Goal: Transaction & Acquisition: Purchase product/service

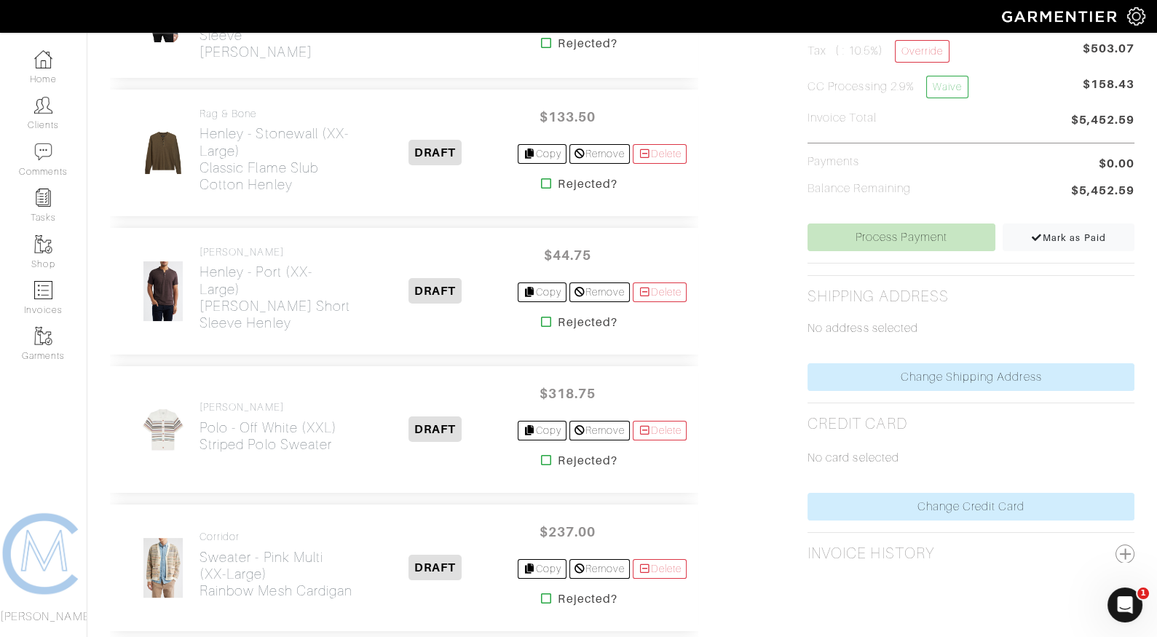
click at [541, 316] on icon at bounding box center [546, 322] width 11 height 12
click at [541, 178] on icon at bounding box center [546, 184] width 11 height 12
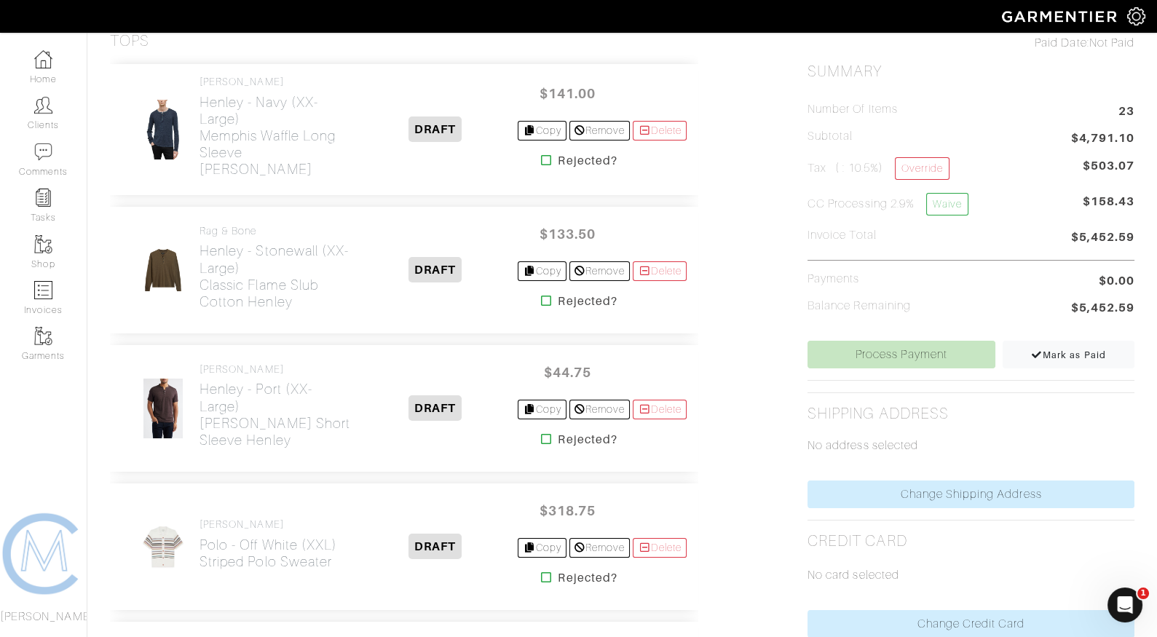
scroll to position [338, 0]
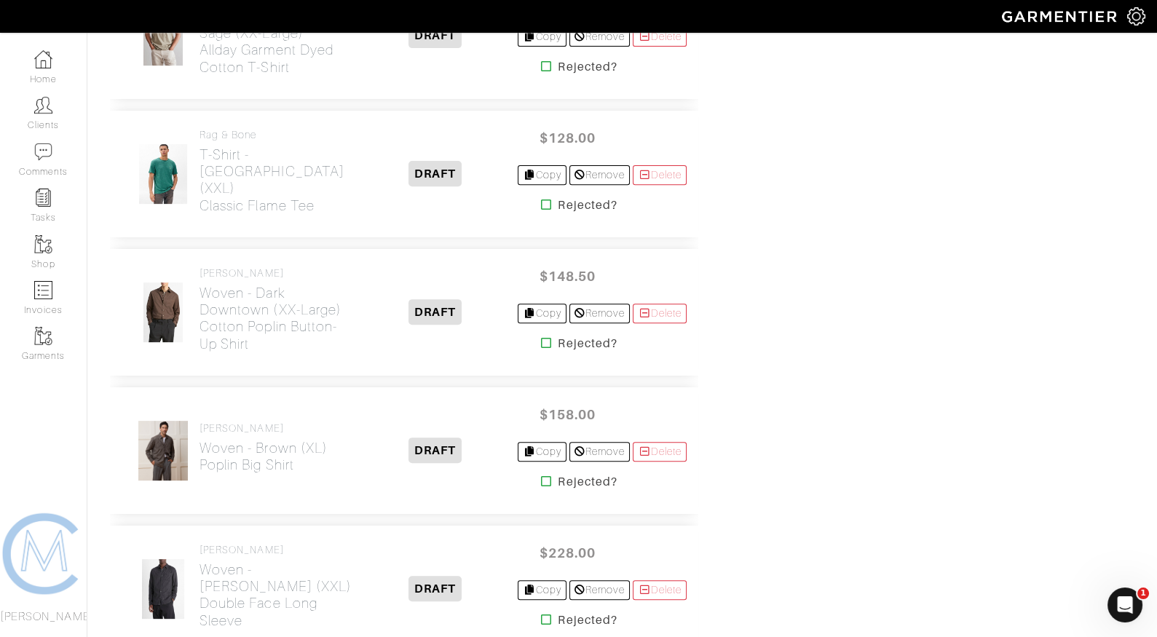
scroll to position [1148, 0]
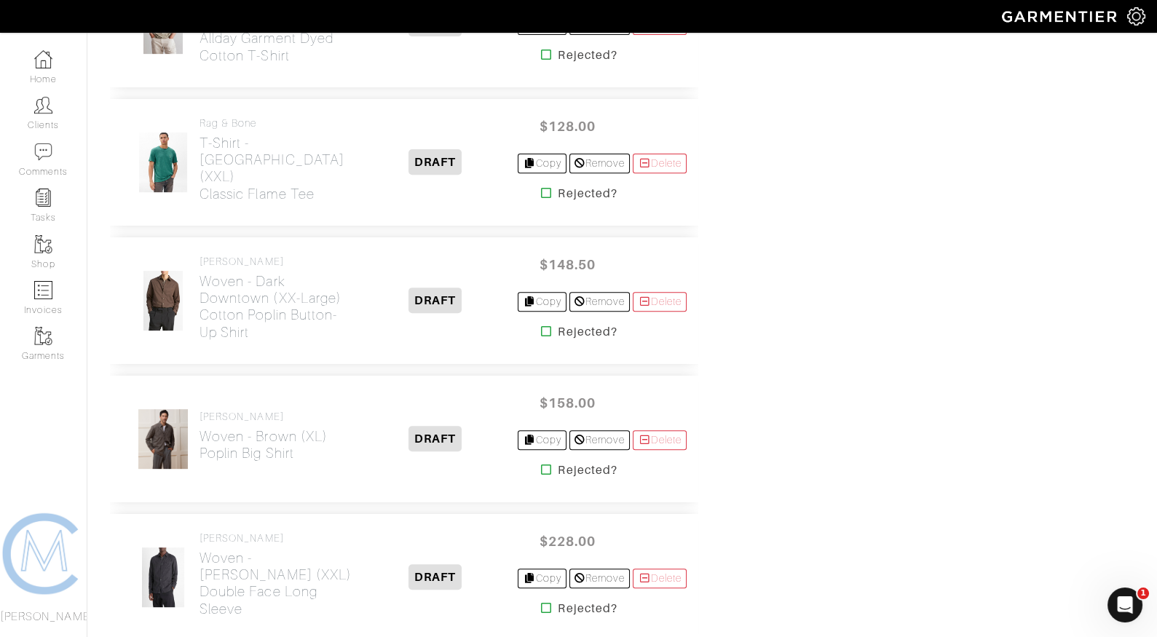
click at [541, 187] on icon at bounding box center [546, 193] width 11 height 12
click at [542, 464] on icon at bounding box center [546, 470] width 11 height 12
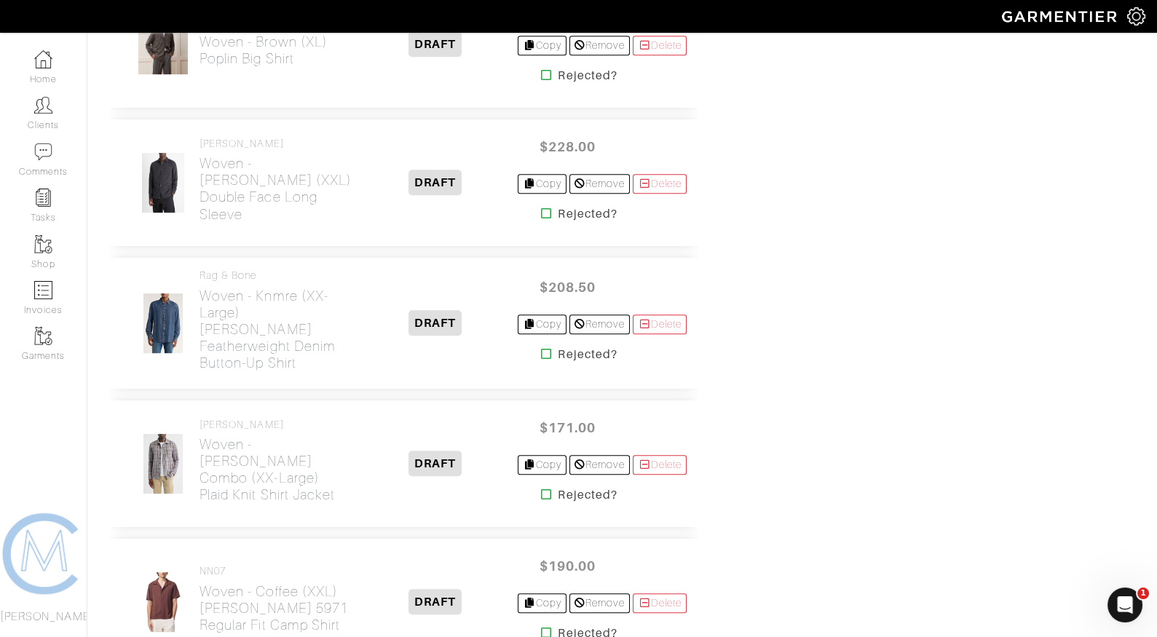
scroll to position [1541, 0]
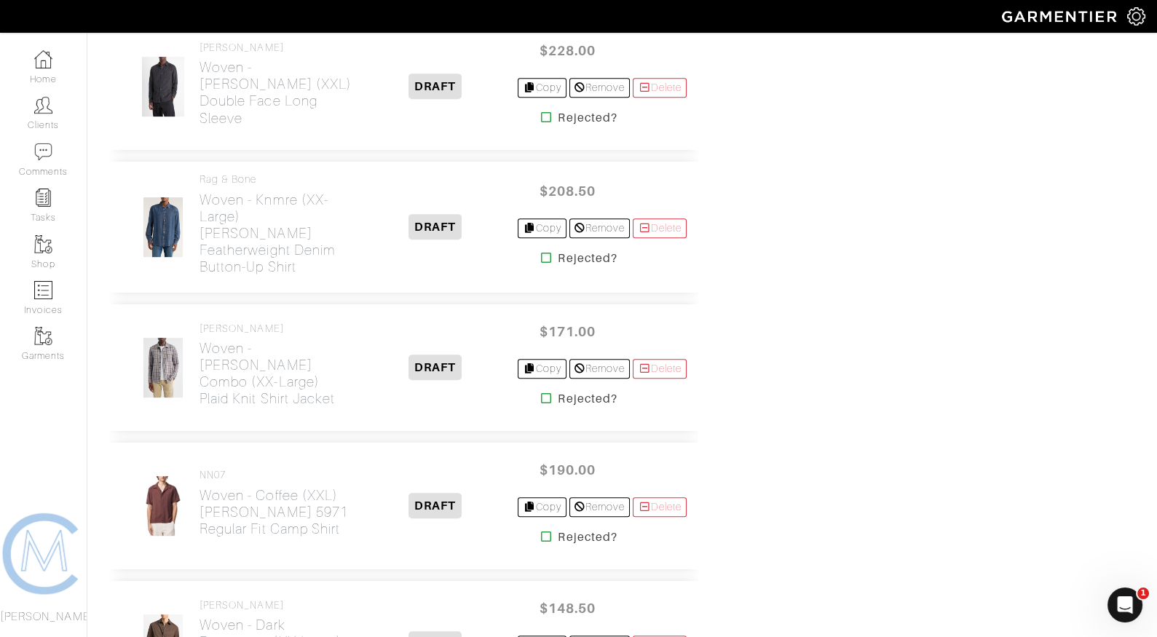
scroll to position [1360, 0]
click at [541, 394] on icon at bounding box center [546, 400] width 11 height 12
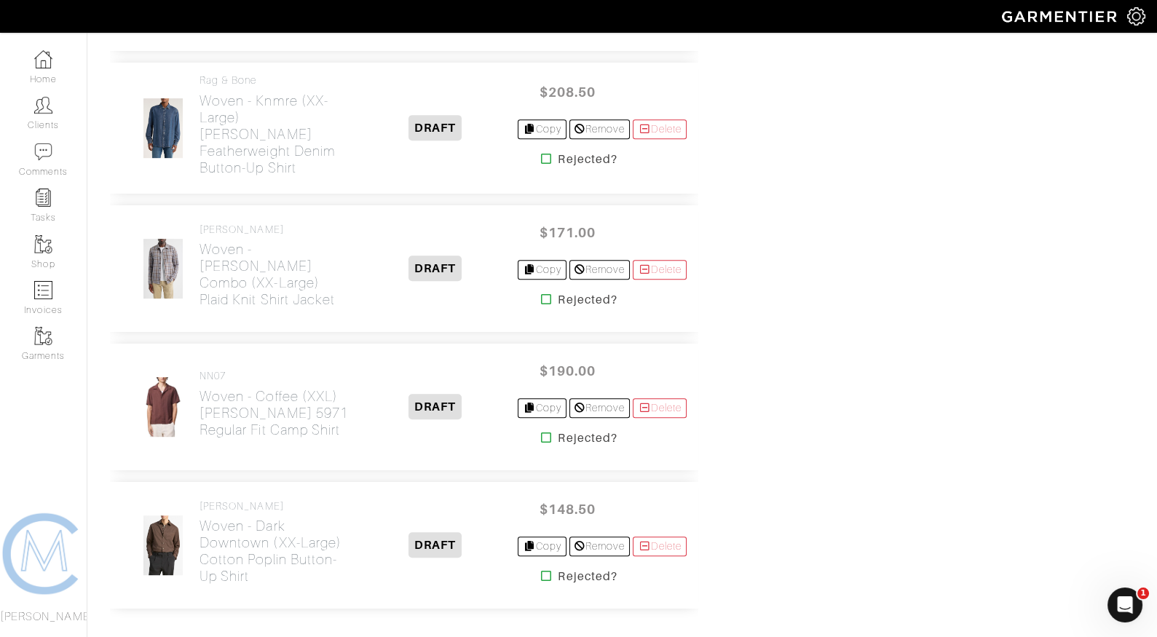
scroll to position [1468, 0]
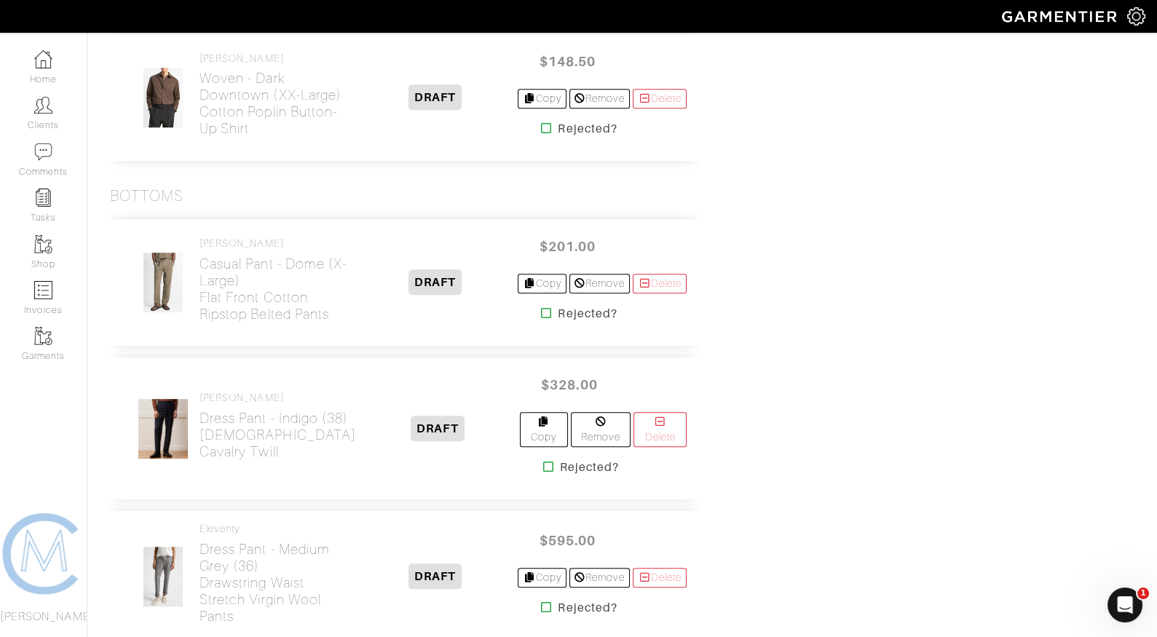
scroll to position [1775, 0]
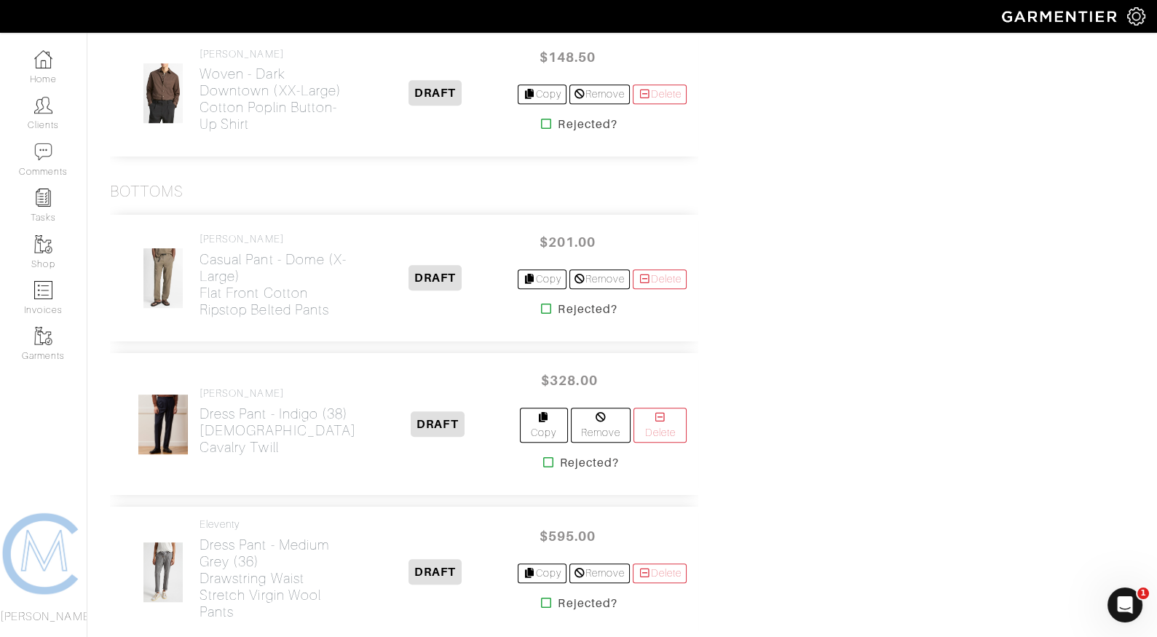
click at [541, 303] on icon at bounding box center [546, 309] width 11 height 12
click at [543, 457] on icon at bounding box center [548, 463] width 11 height 12
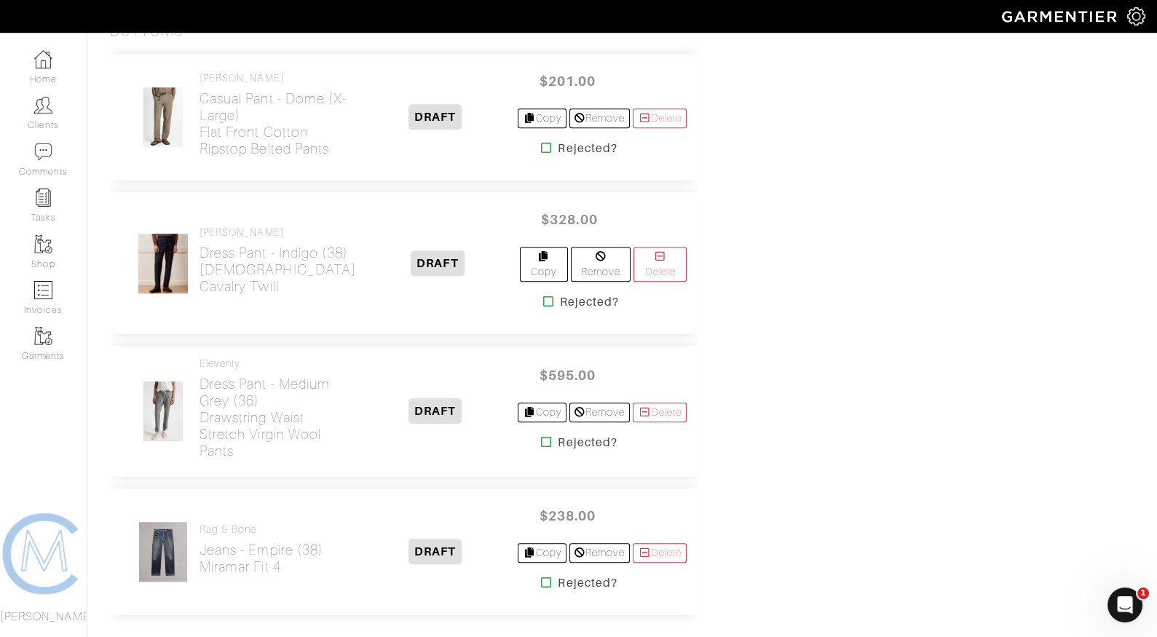
scroll to position [1939, 0]
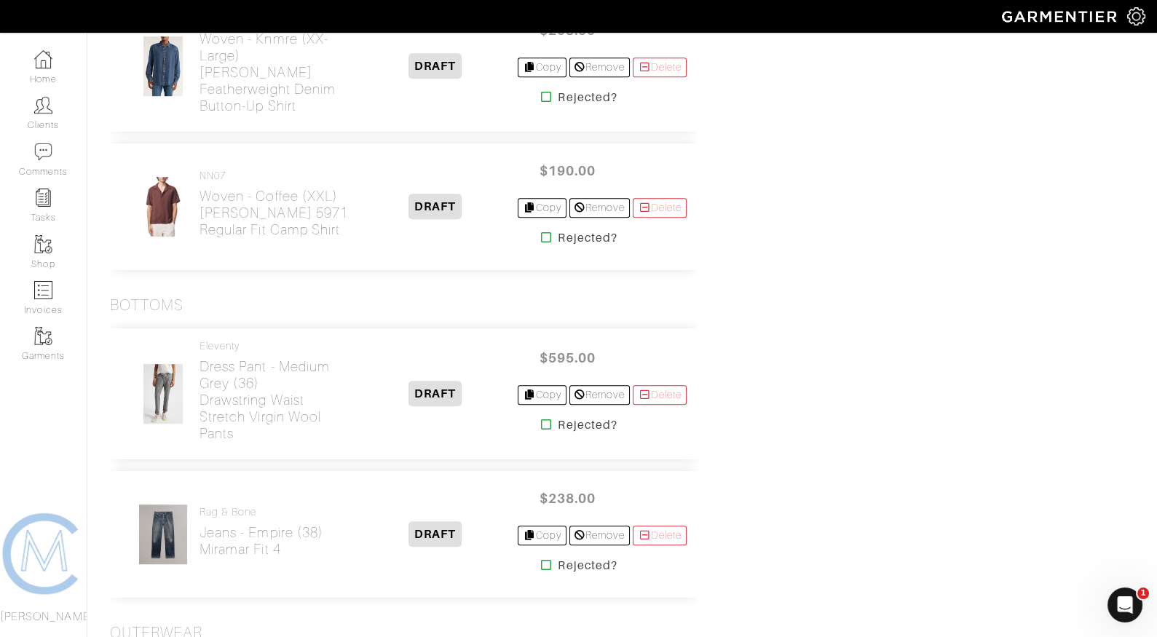
scroll to position [1669, 0]
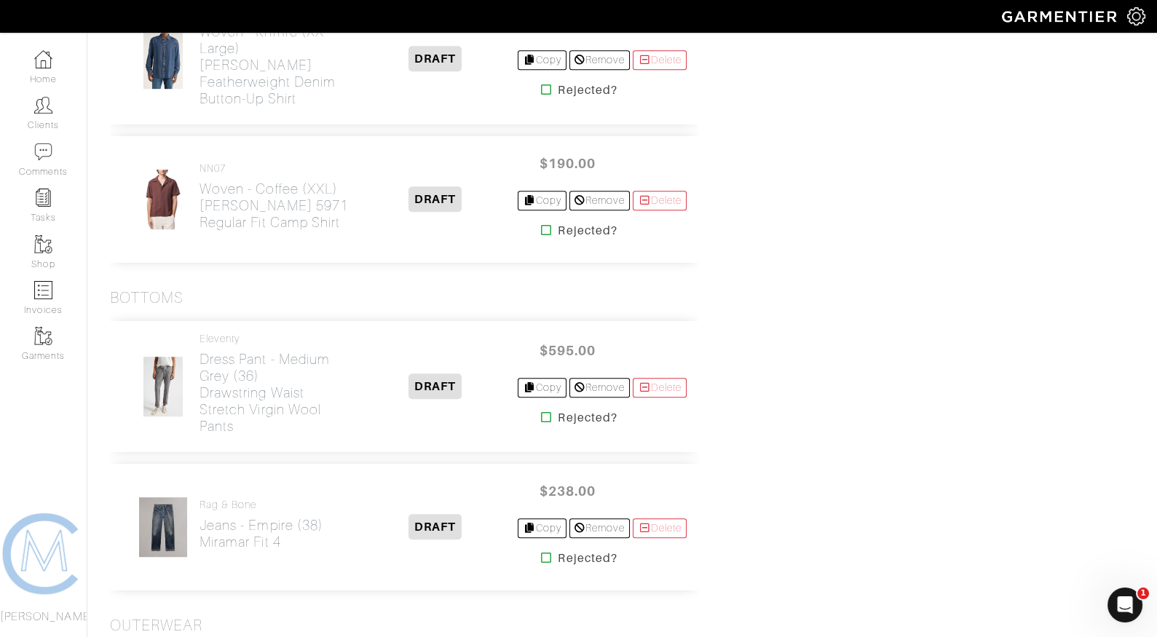
click at [541, 411] on icon at bounding box center [546, 417] width 11 height 12
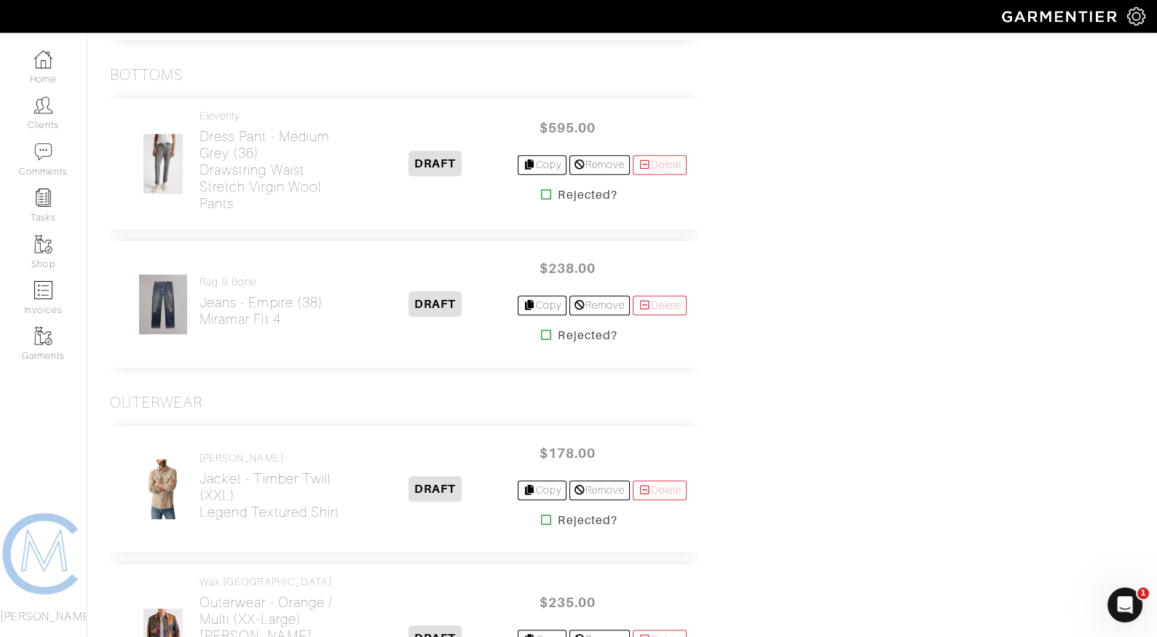
scroll to position [1966, 0]
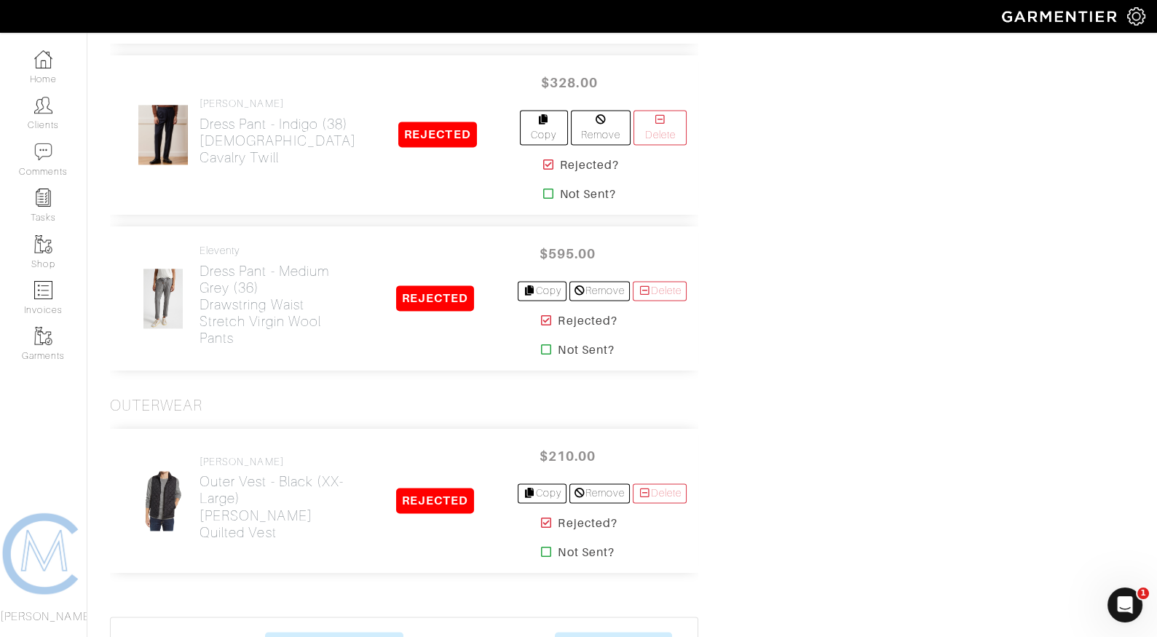
scroll to position [3840, 0]
click at [541, 547] on icon at bounding box center [546, 553] width 11 height 12
drag, startPoint x: 540, startPoint y: 513, endPoint x: 538, endPoint y: 549, distance: 35.7
click at [540, 551] on div "Barbour Outer Vest - Black (XX-Large) Barlow Quilted Vest REJECTED $210.00 Copy…" at bounding box center [404, 507] width 588 height 185
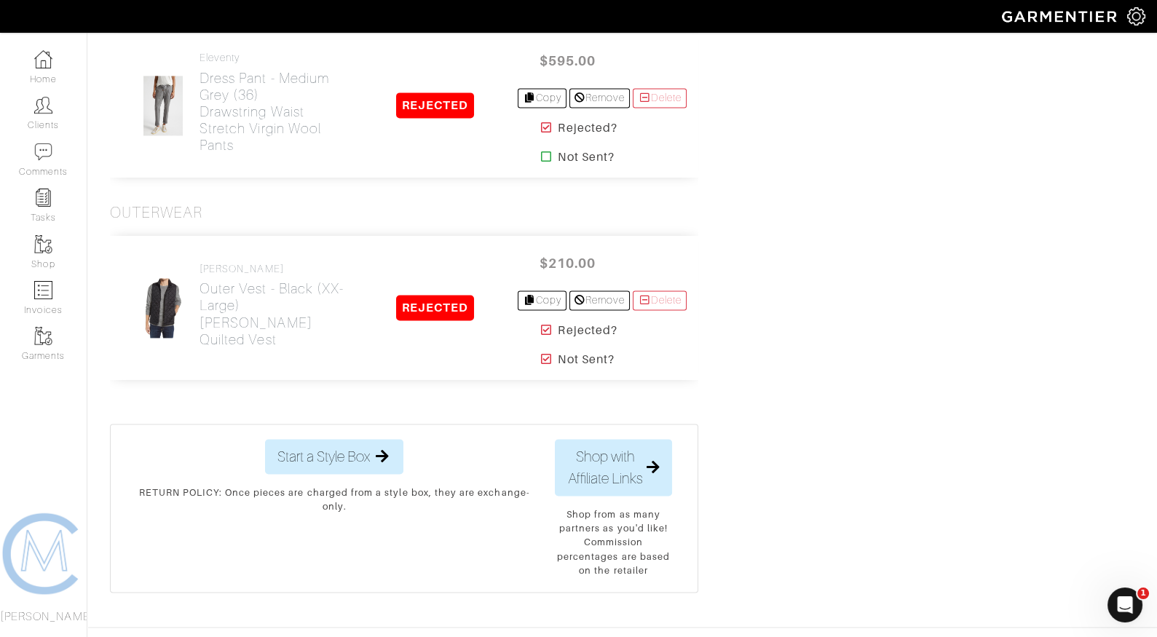
scroll to position [3851, 0]
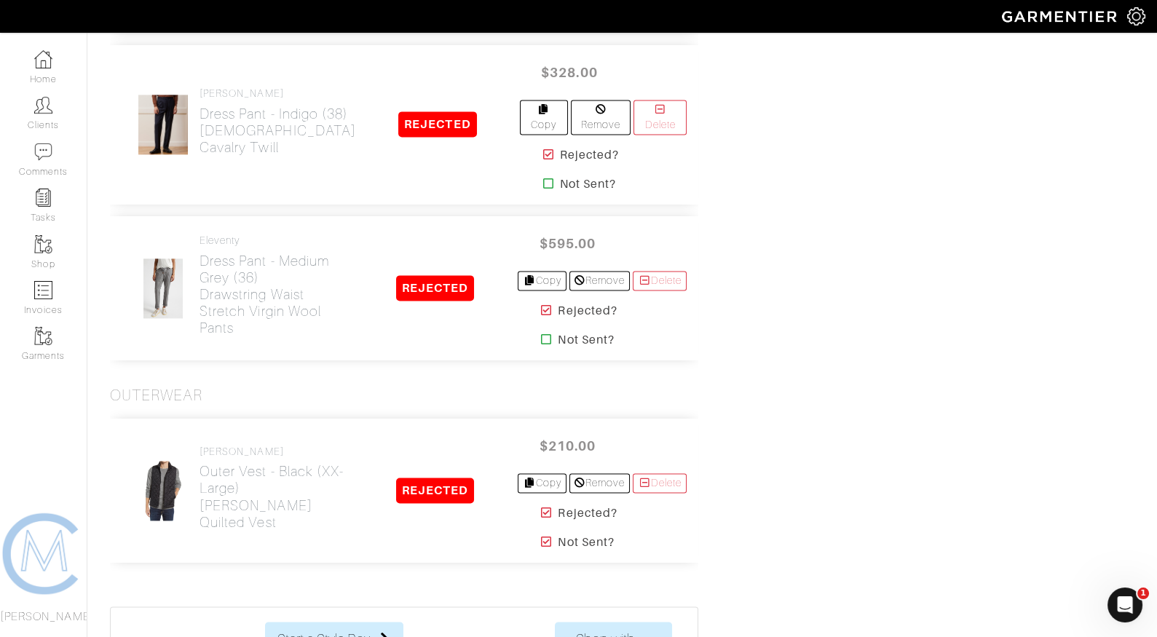
click at [542, 536] on icon at bounding box center [546, 542] width 11 height 12
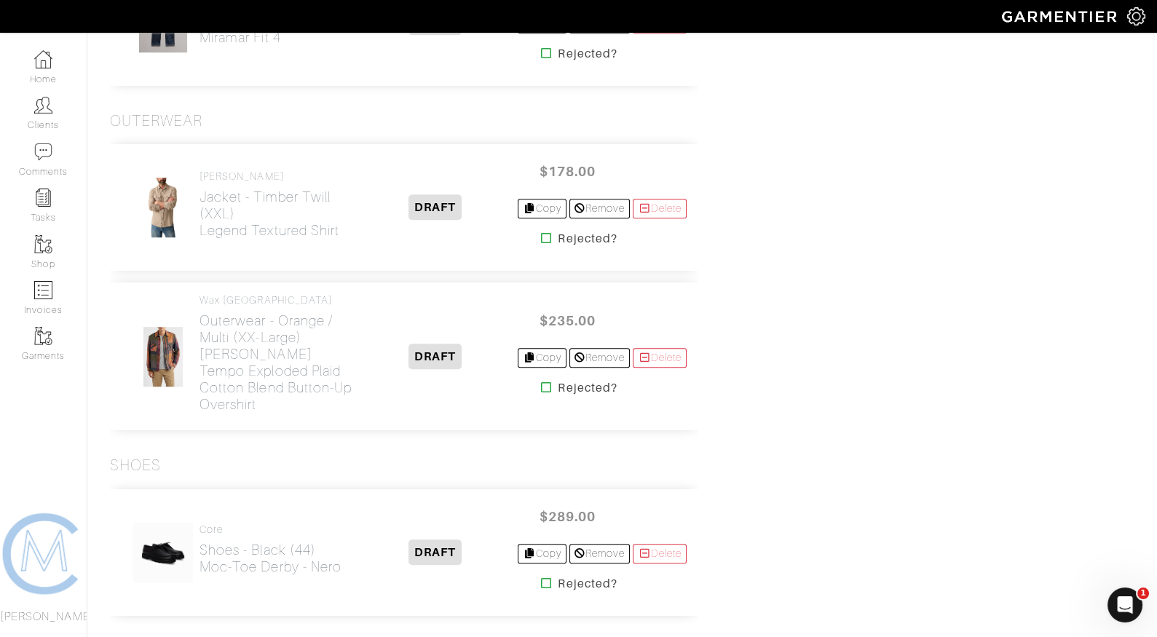
scroll to position [1706, 0]
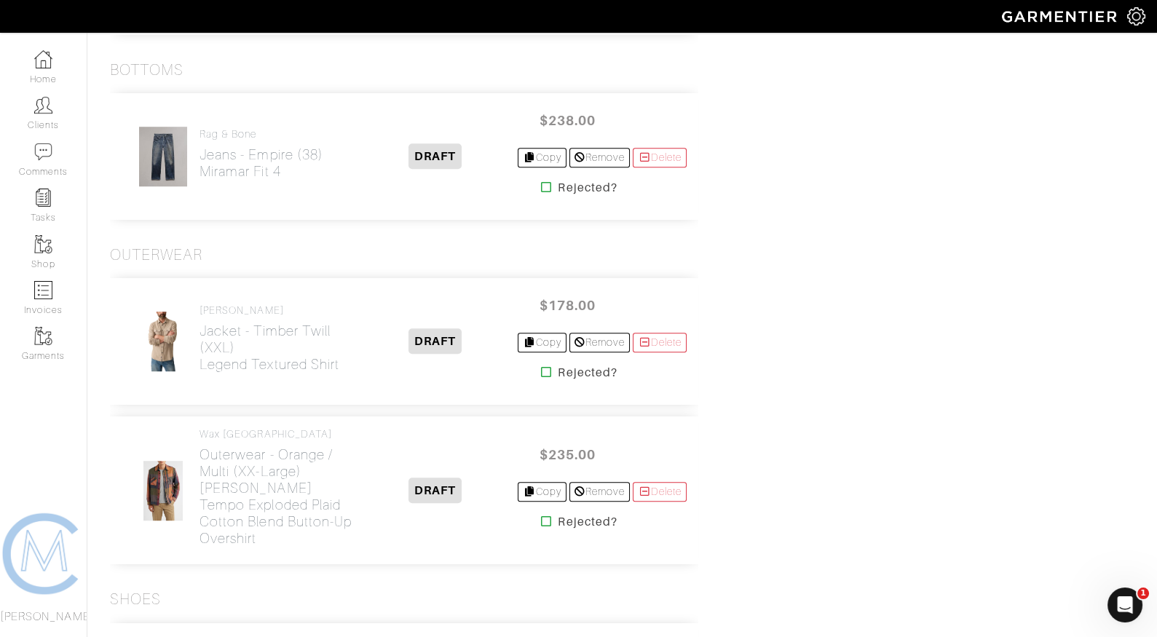
scroll to position [1897, 0]
click at [541, 366] on icon at bounding box center [546, 372] width 11 height 12
click at [541, 515] on icon at bounding box center [546, 521] width 11 height 12
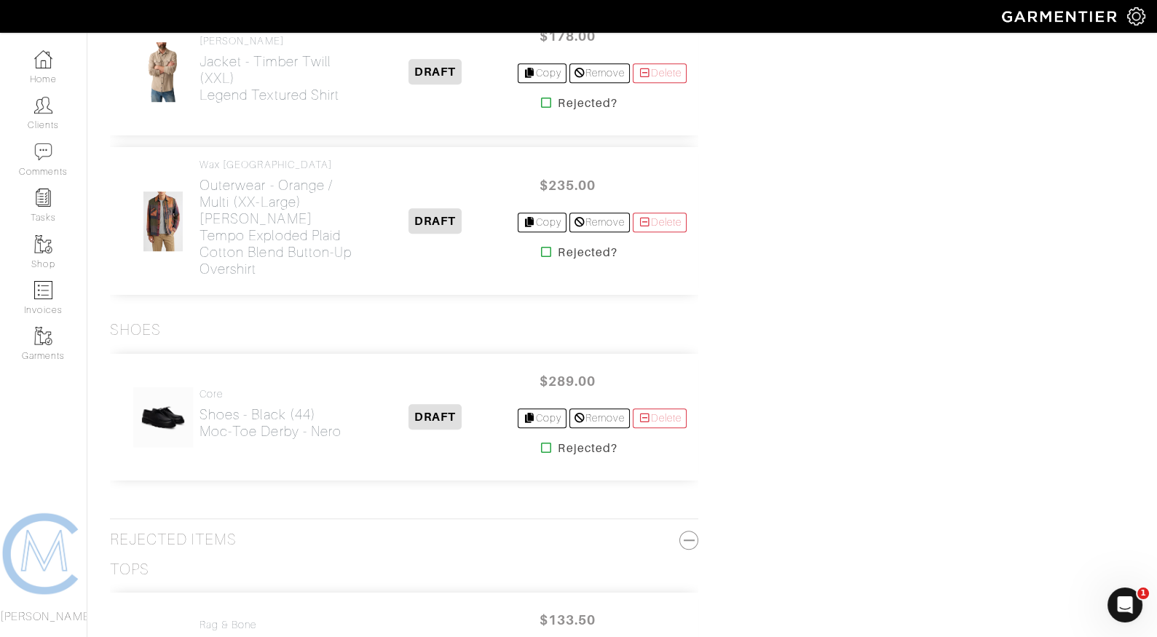
scroll to position [2167, 0]
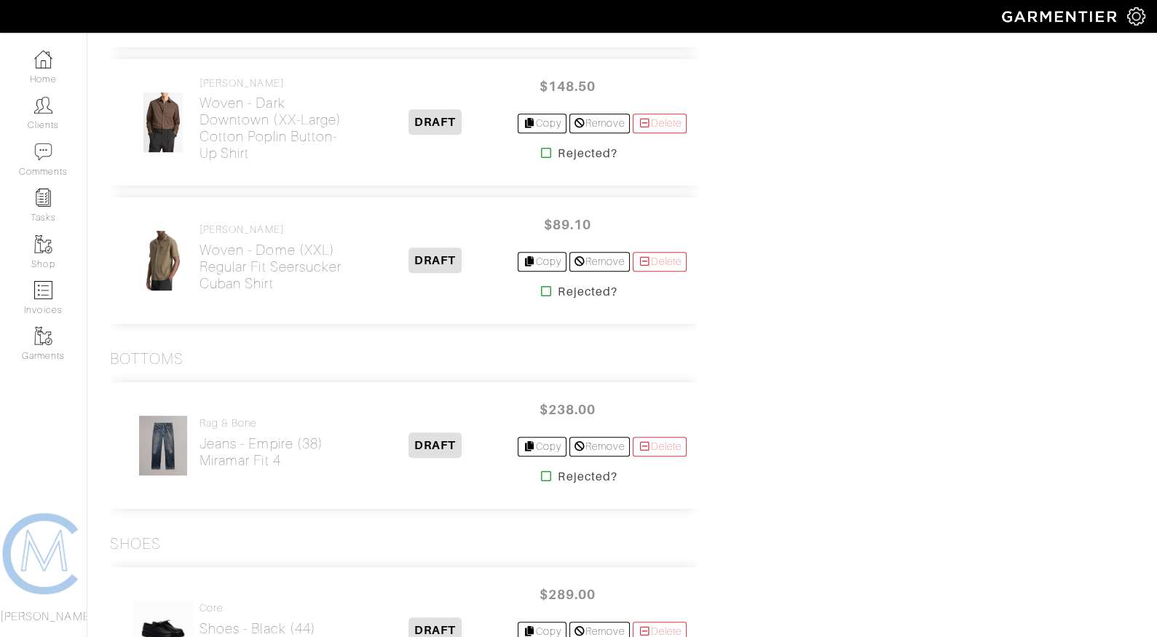
click at [541, 470] on icon at bounding box center [546, 476] width 11 height 12
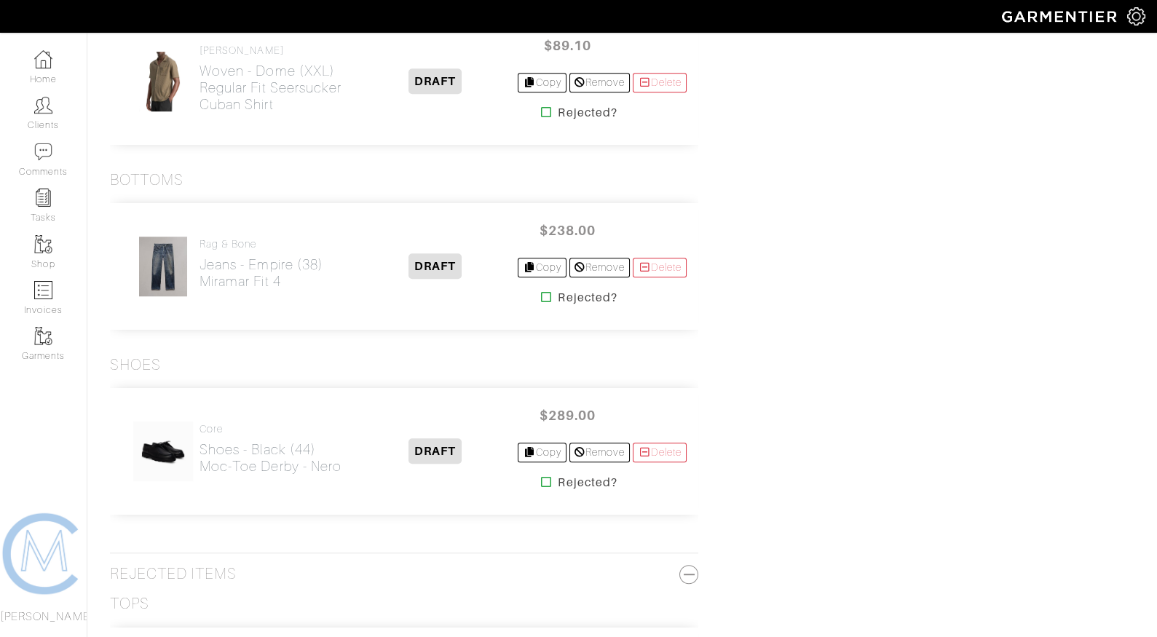
scroll to position [1792, 0]
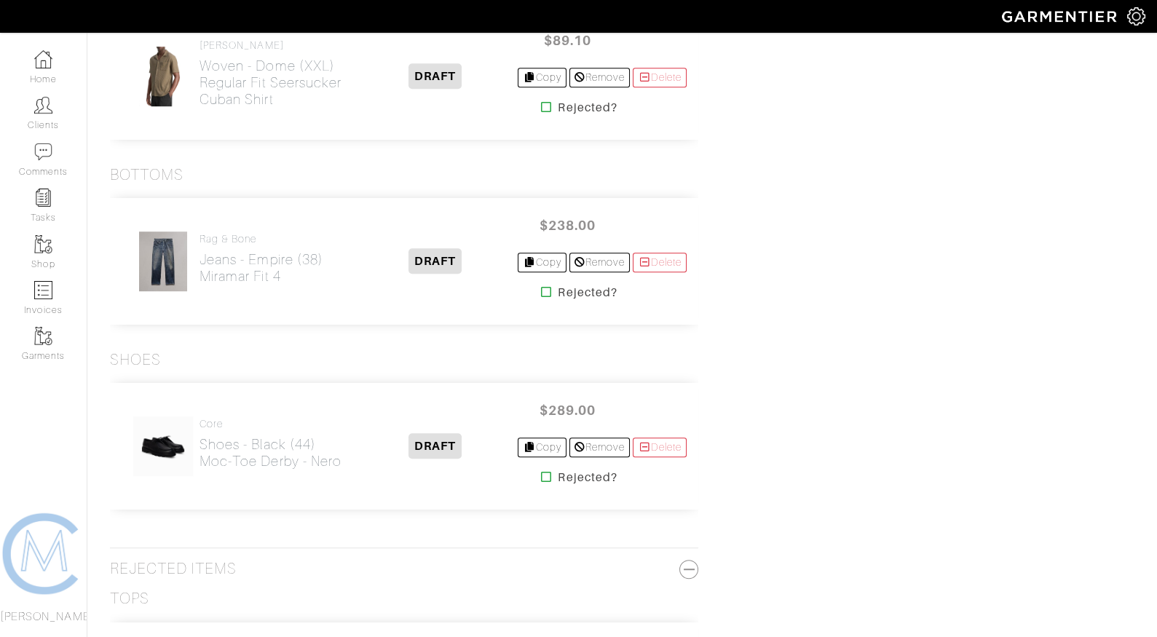
click at [541, 471] on icon at bounding box center [546, 477] width 11 height 12
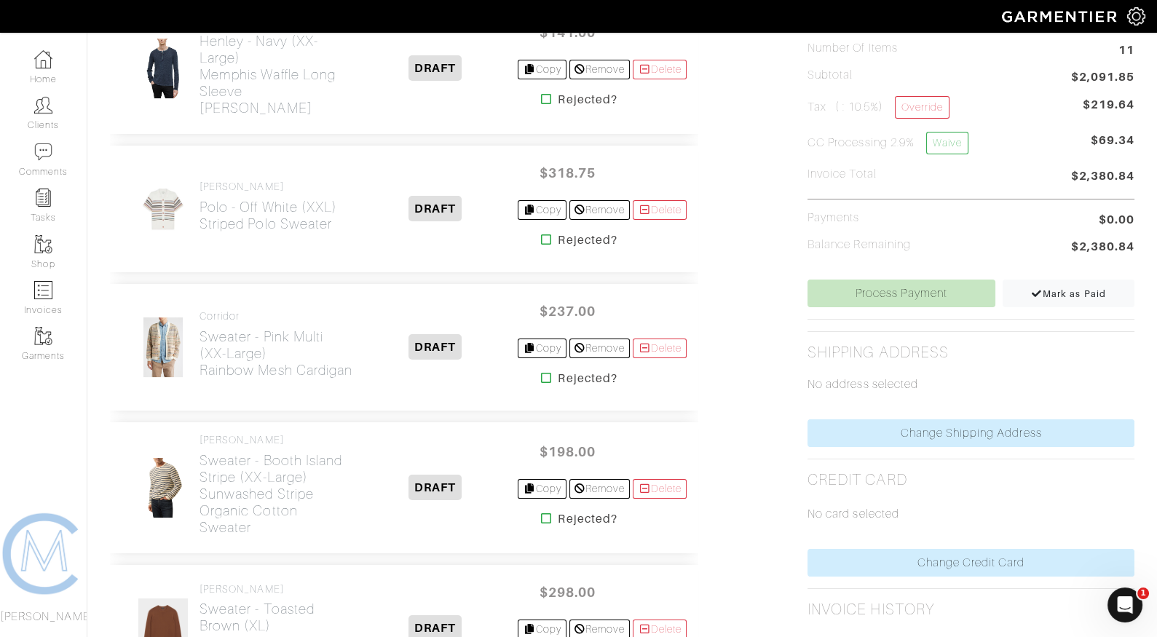
scroll to position [406, 0]
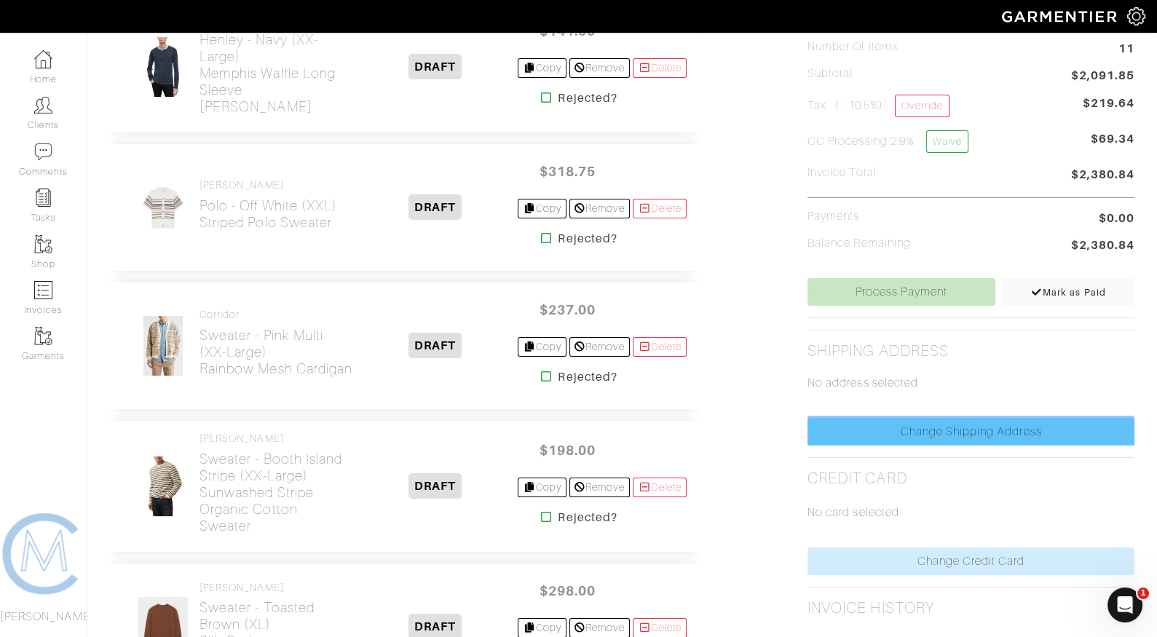
click at [854, 425] on link "Change Shipping Address" at bounding box center [971, 432] width 327 height 28
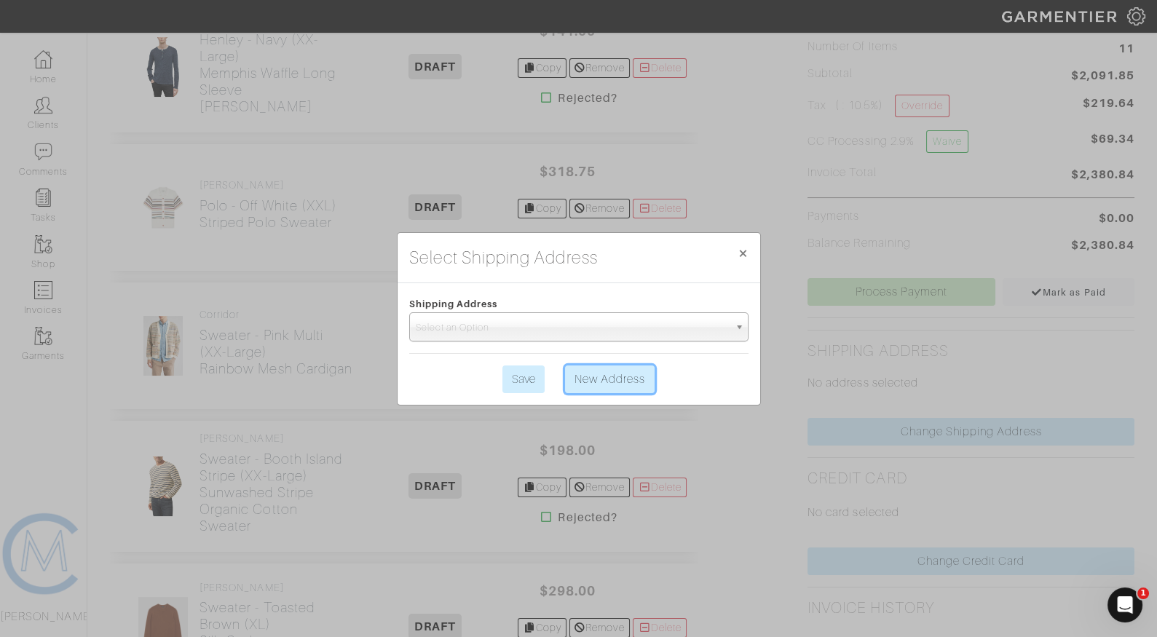
click at [602, 371] on link "New Address" at bounding box center [610, 380] width 90 height 28
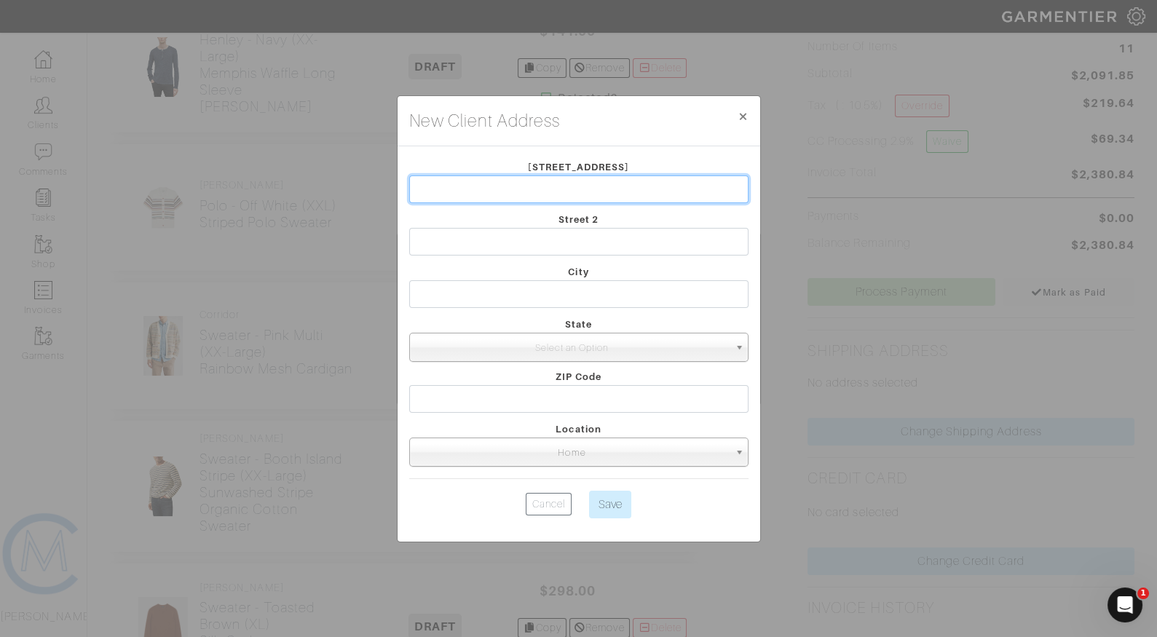
click at [540, 191] on input "text" at bounding box center [578, 190] width 339 height 28
paste input "Poplin Big Shirt"
type input "P"
type input "[STREET_ADDRESS]"
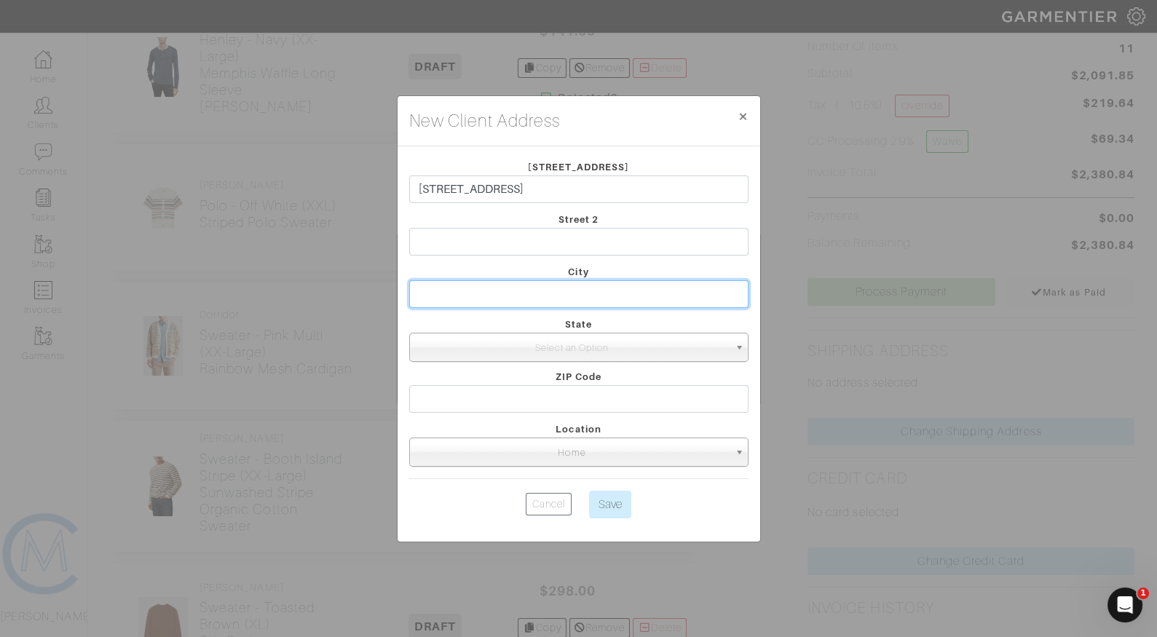
click at [532, 285] on input "text" at bounding box center [578, 294] width 339 height 28
type input "Camarillo"
click at [543, 347] on span "Select an Option" at bounding box center [572, 348] width 313 height 29
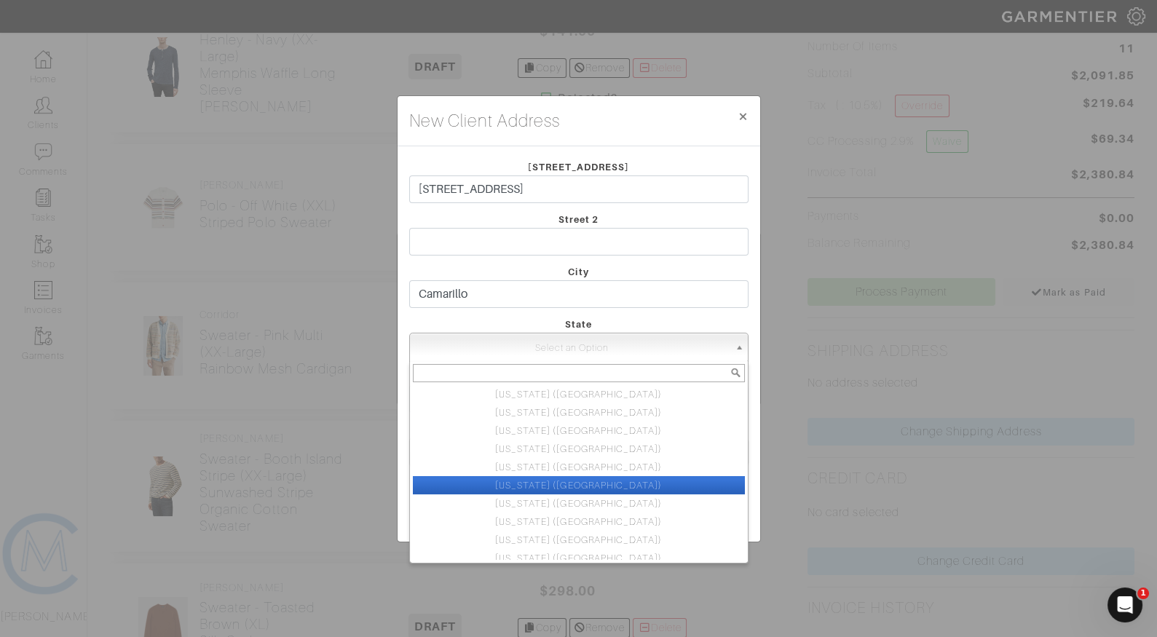
click at [540, 476] on li "California (CA)" at bounding box center [579, 485] width 332 height 18
select select "6"
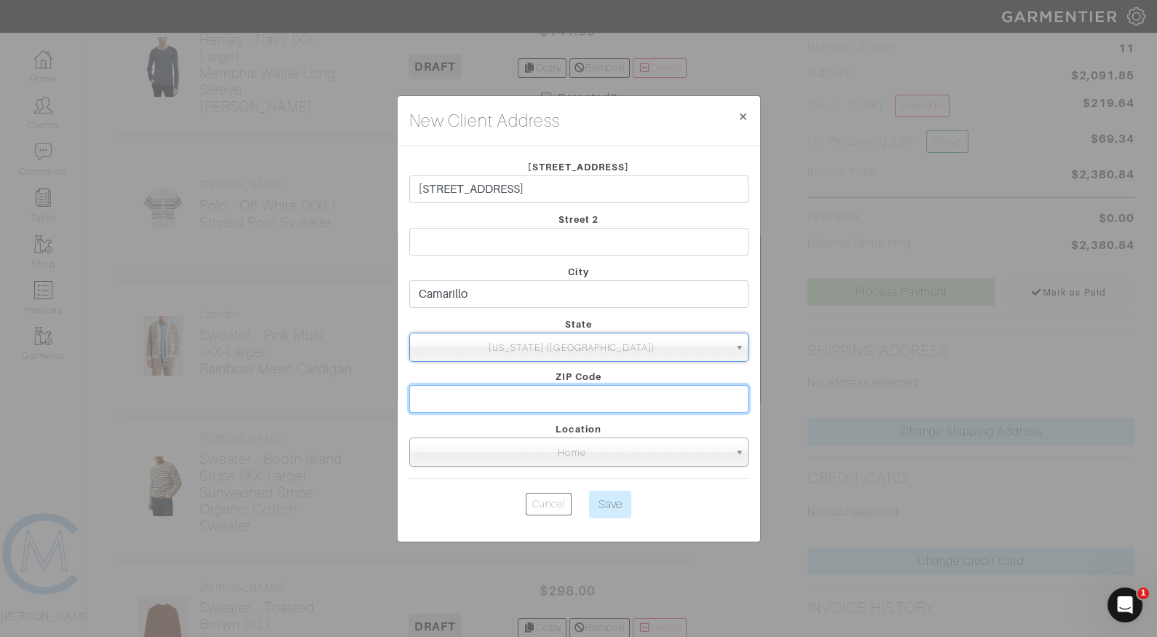
click at [510, 392] on input "text" at bounding box center [578, 399] width 339 height 28
type input "93010"
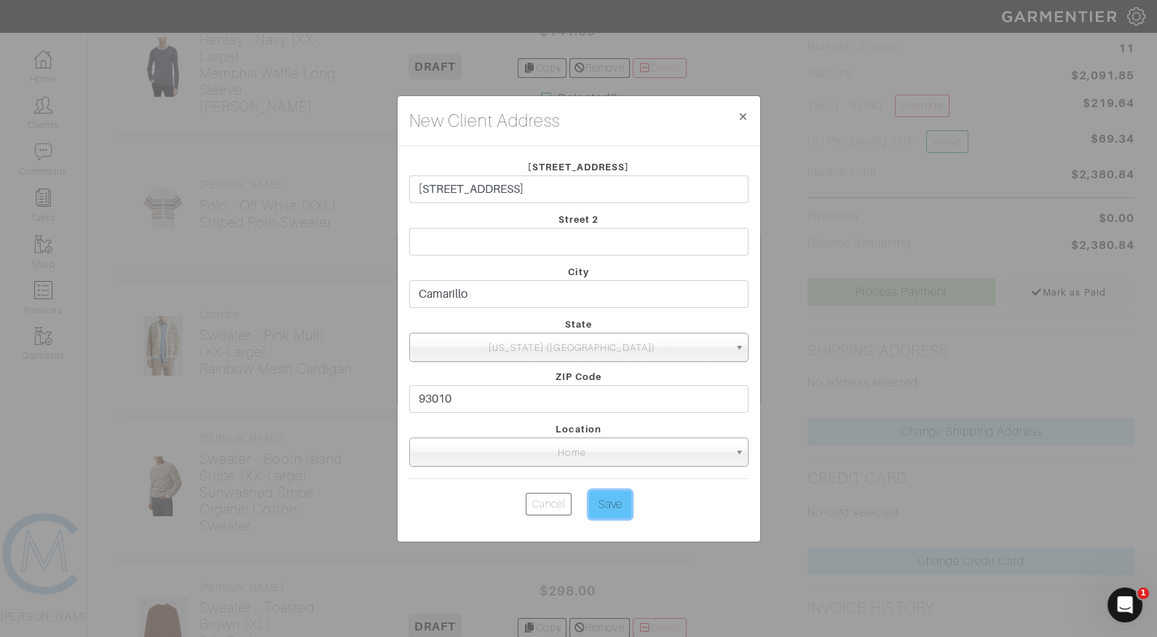
click at [608, 502] on input "Save" at bounding box center [610, 505] width 42 height 28
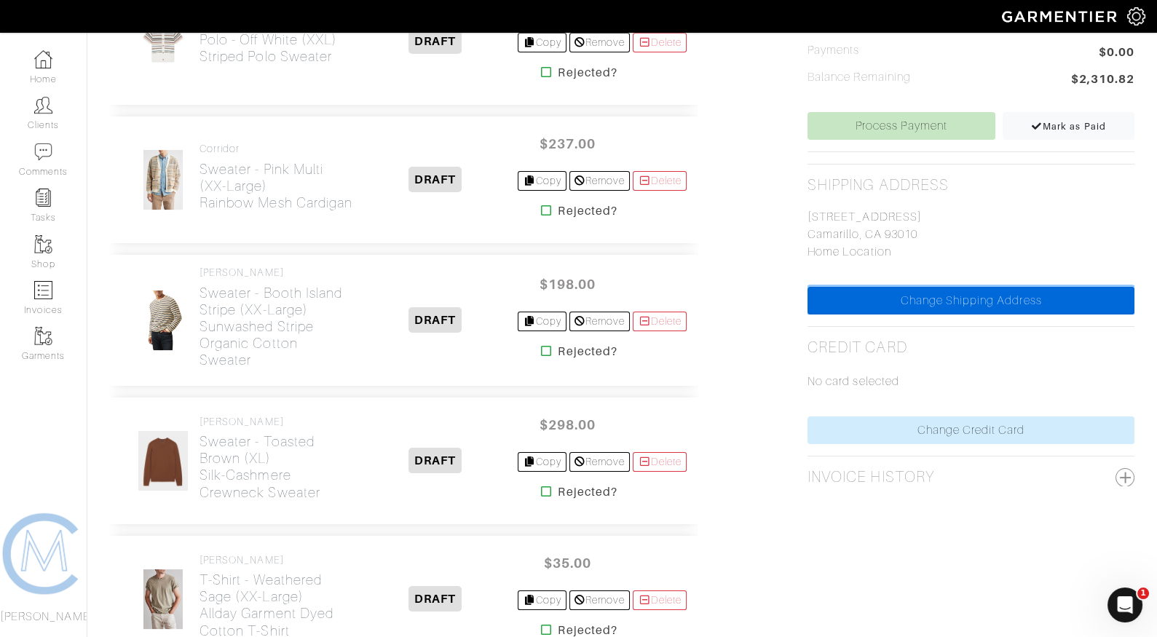
scroll to position [556, 0]
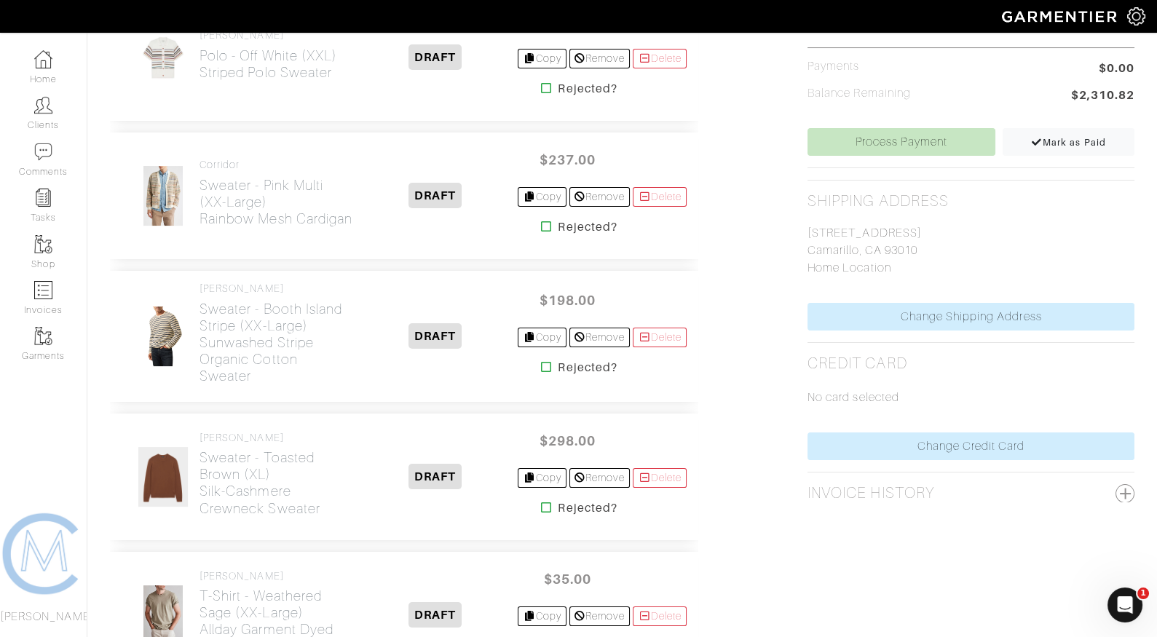
click at [541, 361] on icon at bounding box center [546, 367] width 11 height 12
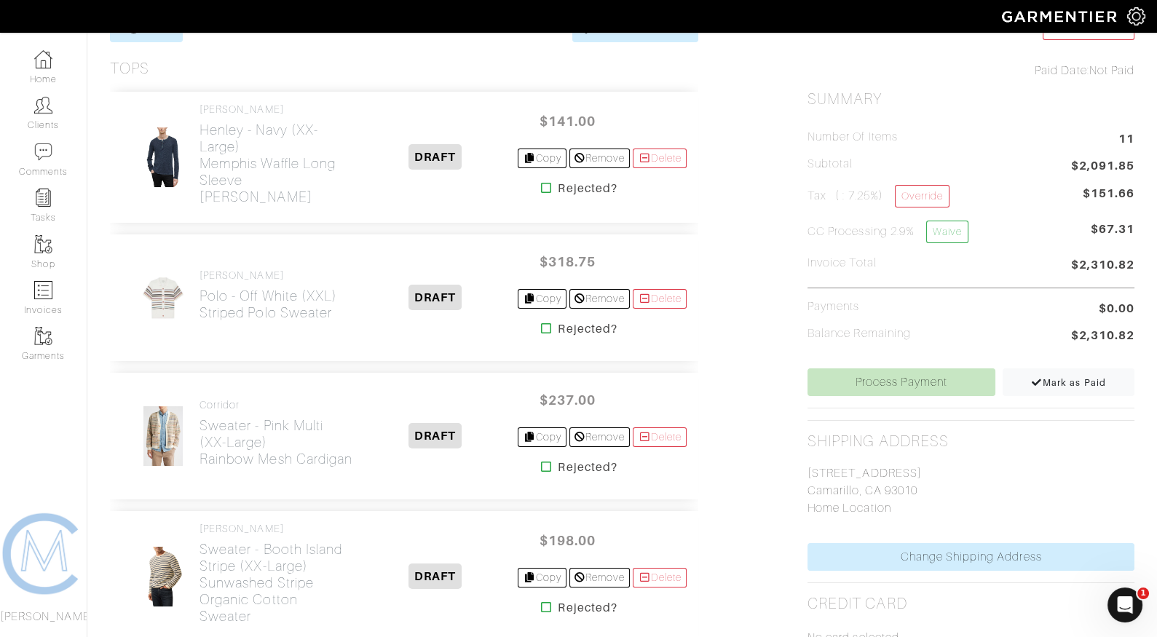
scroll to position [314, 0]
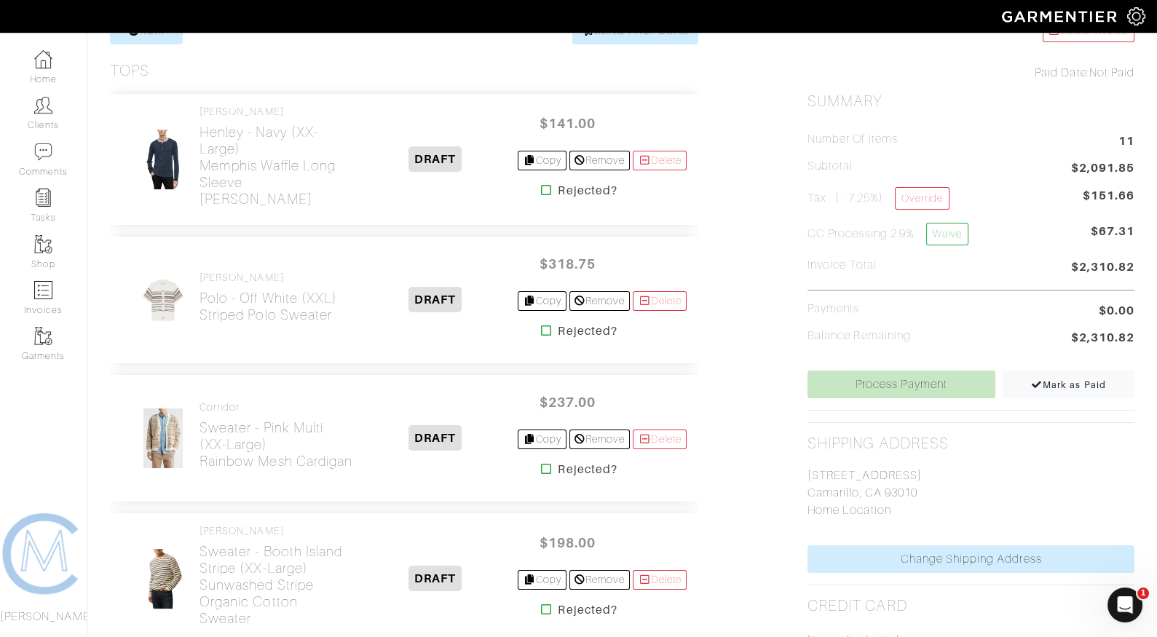
click at [541, 189] on icon at bounding box center [546, 190] width 11 height 12
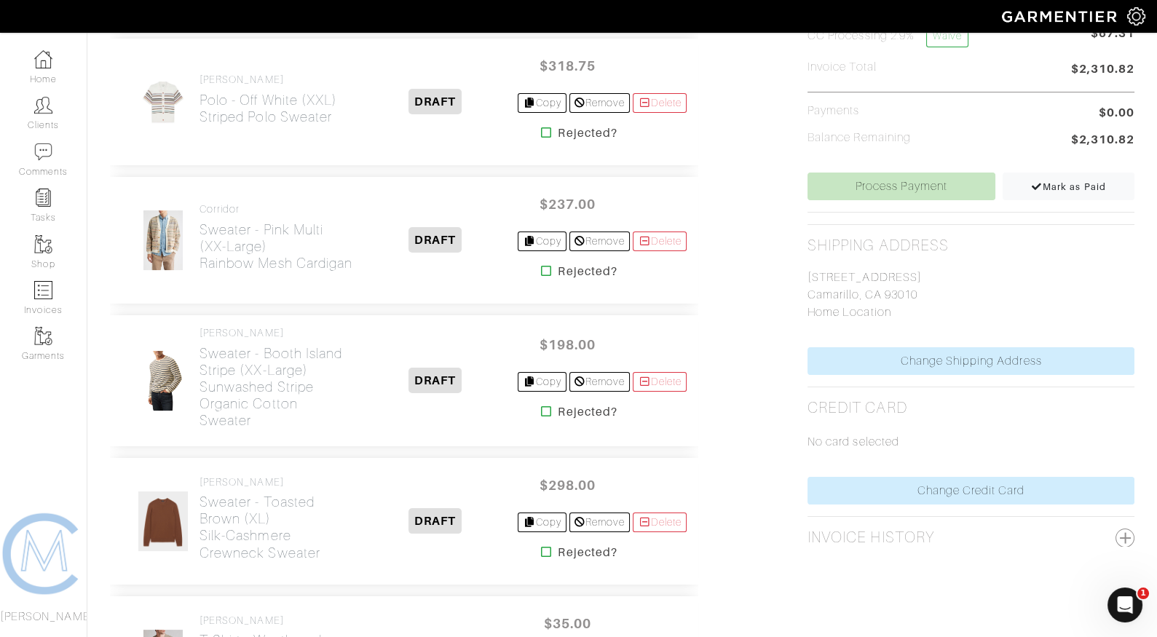
scroll to position [515, 0]
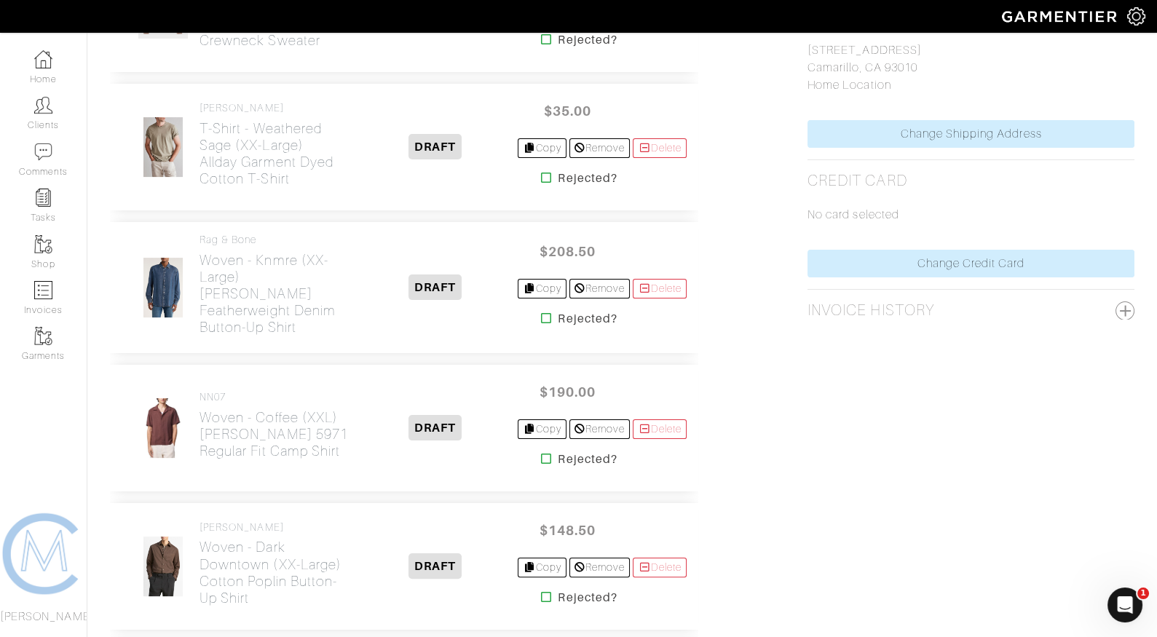
scroll to position [745, 0]
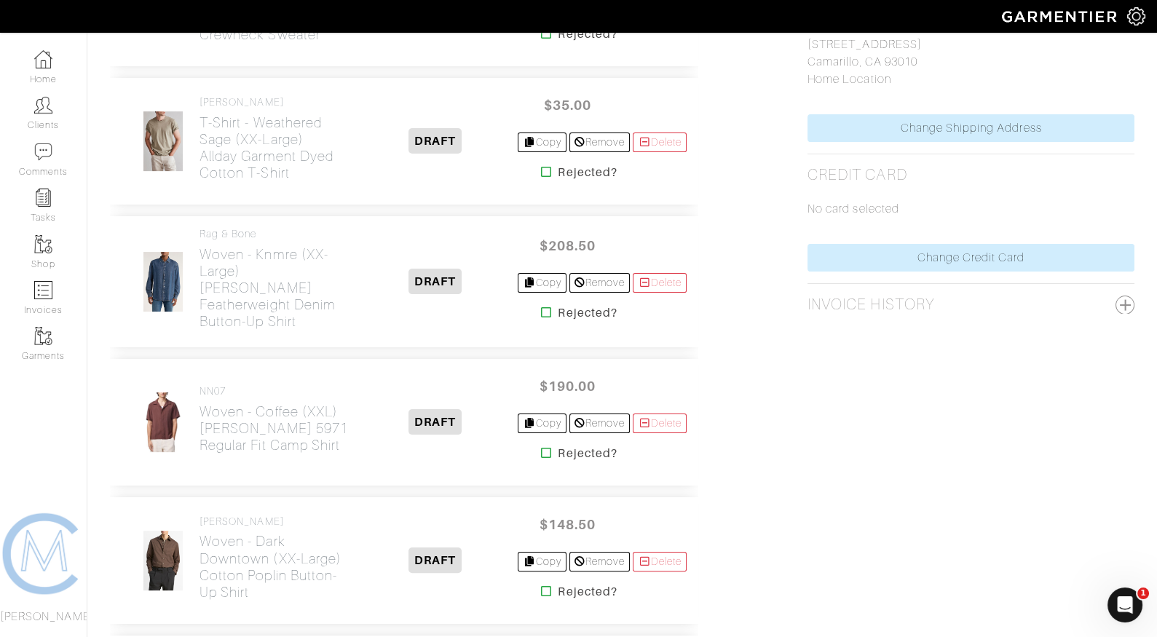
click at [541, 307] on icon at bounding box center [546, 313] width 11 height 12
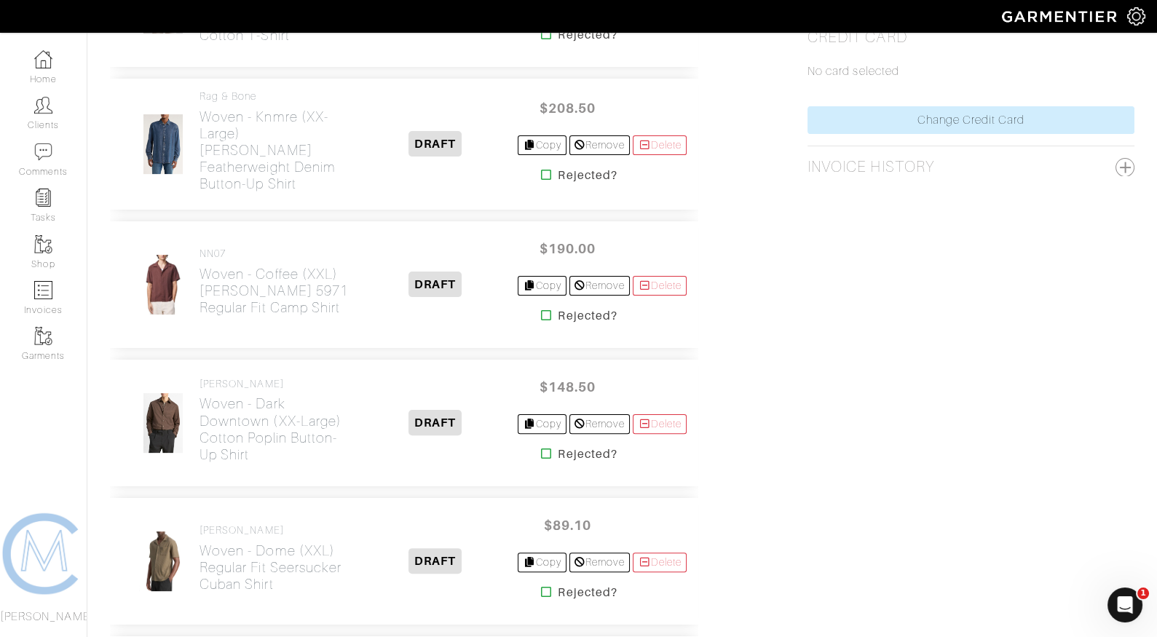
click at [541, 310] on icon at bounding box center [546, 316] width 11 height 12
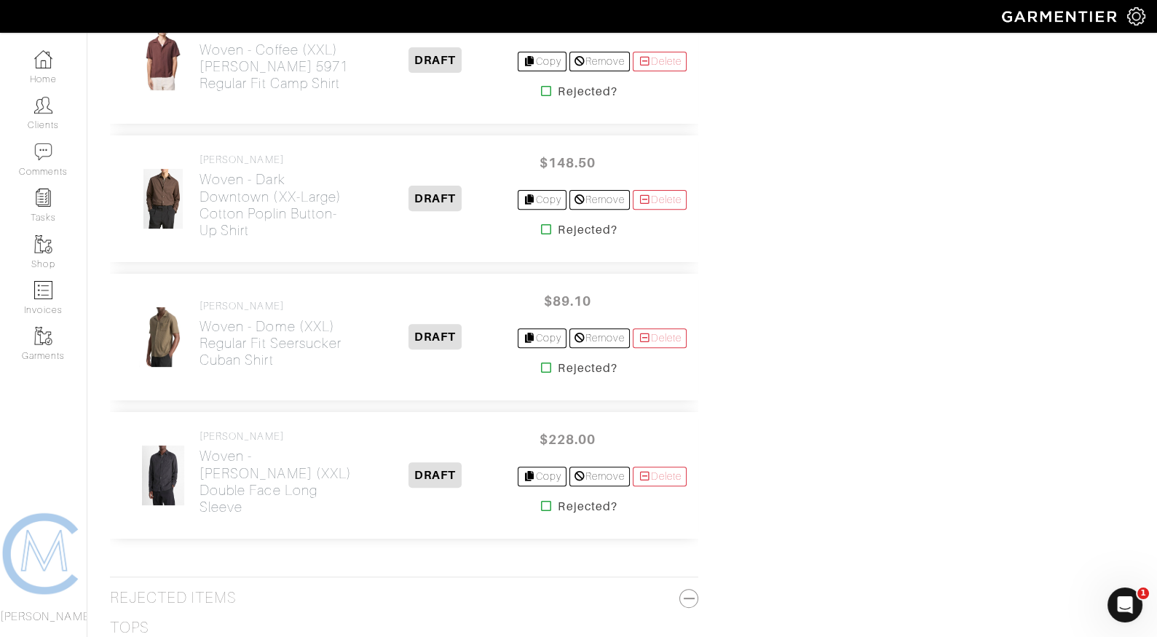
scroll to position [1108, 0]
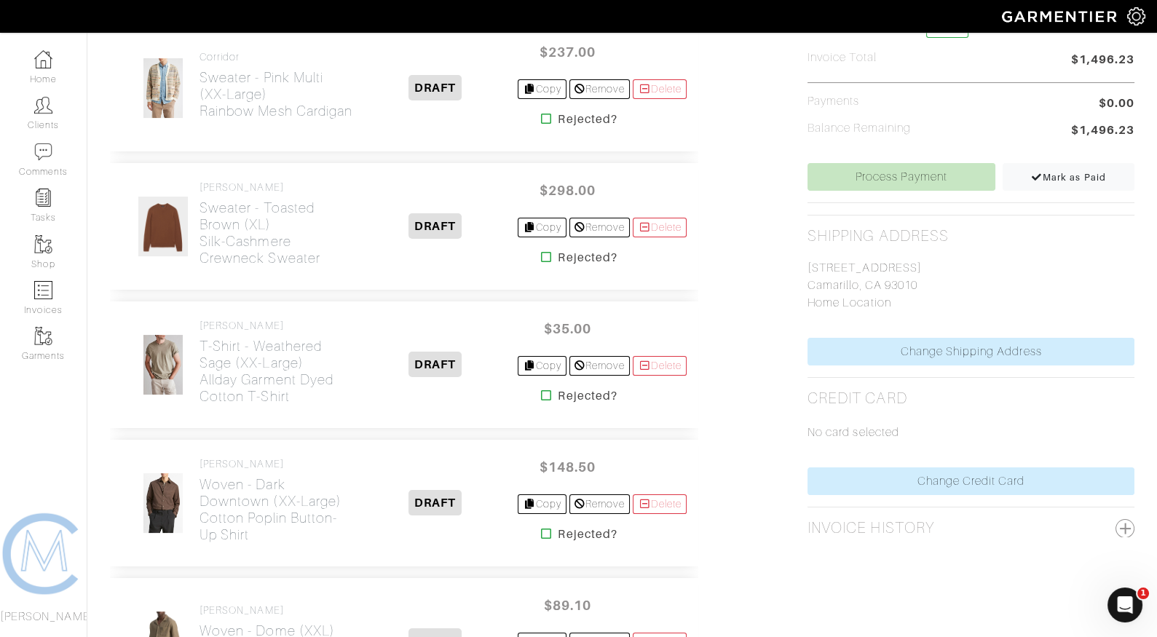
scroll to position [523, 0]
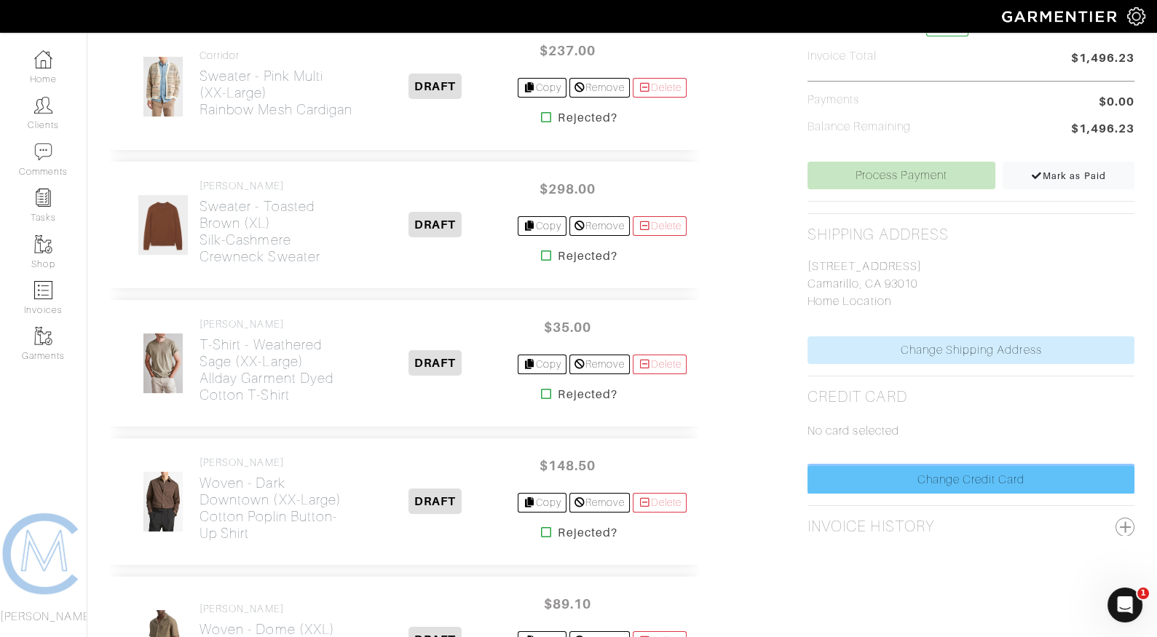
click at [978, 466] on link "Change Credit Card" at bounding box center [971, 480] width 327 height 28
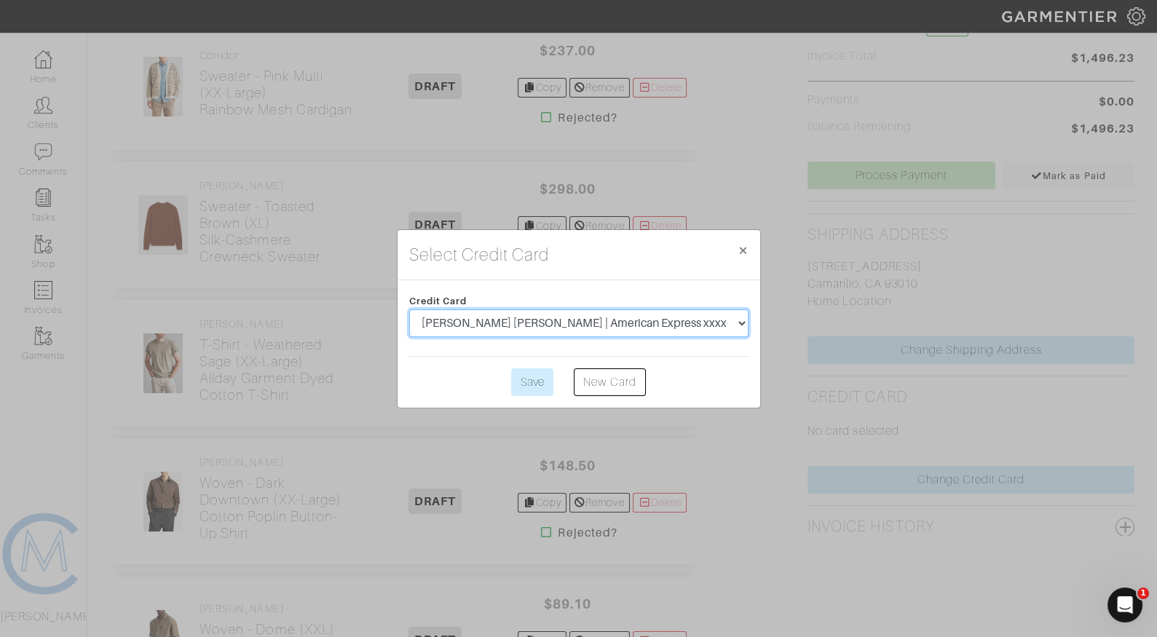
click at [613, 335] on select "[PERSON_NAME] [PERSON_NAME] | American Express xxxx-5005 | 6/2027" at bounding box center [578, 324] width 339 height 28
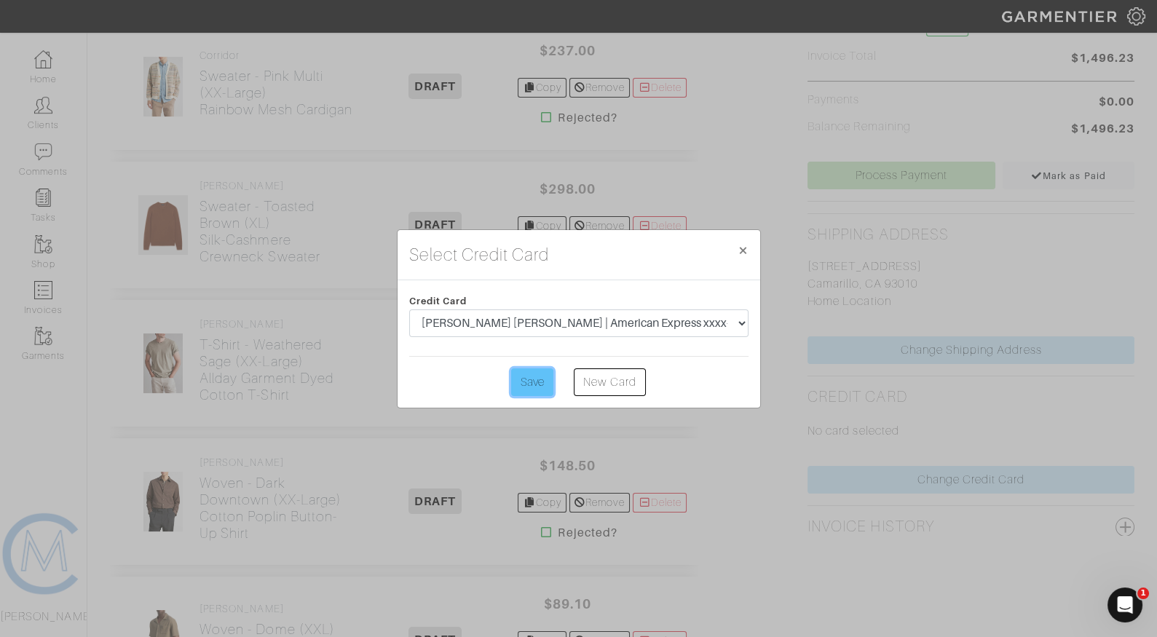
click at [529, 377] on input "Save" at bounding box center [532, 383] width 42 height 28
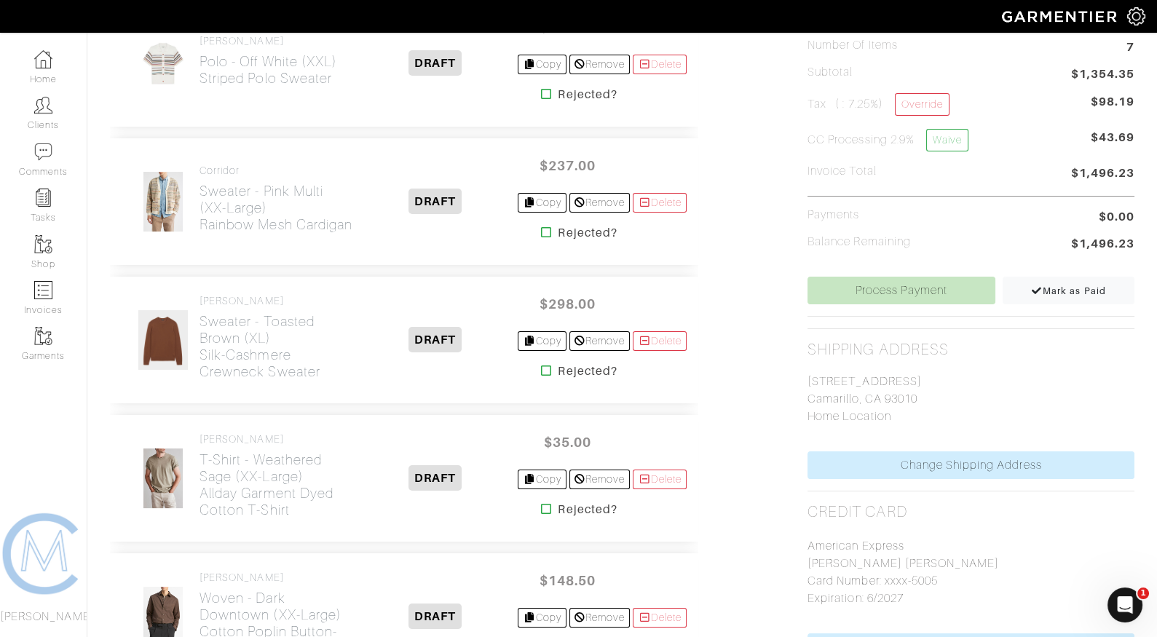
scroll to position [425, 0]
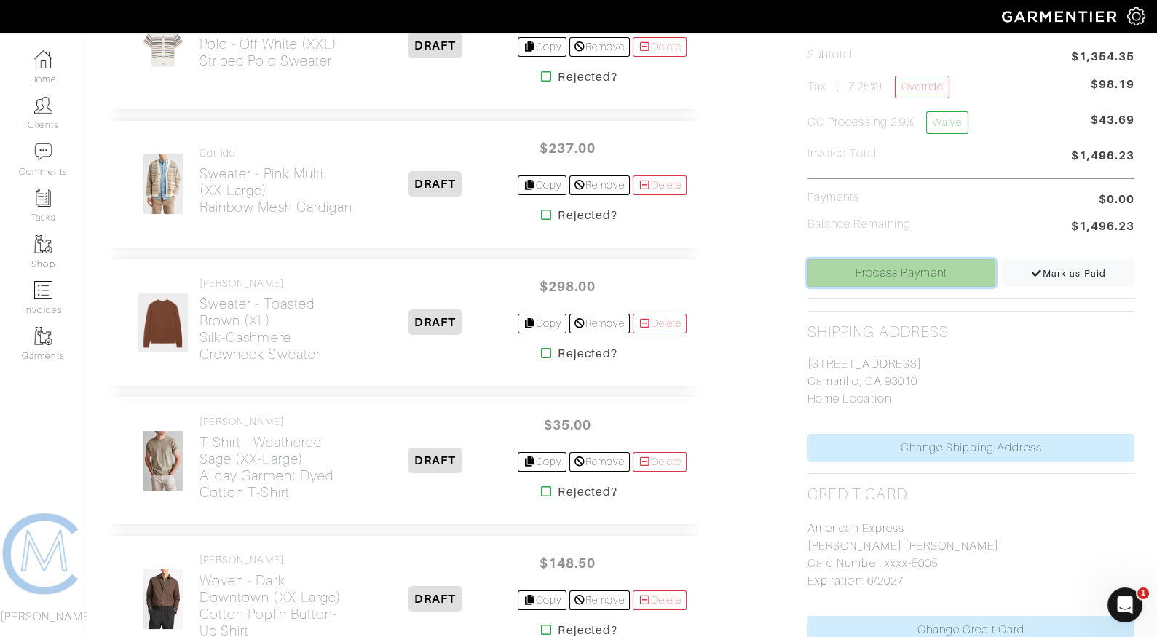
click at [907, 277] on link "Process Payment" at bounding box center [902, 273] width 188 height 28
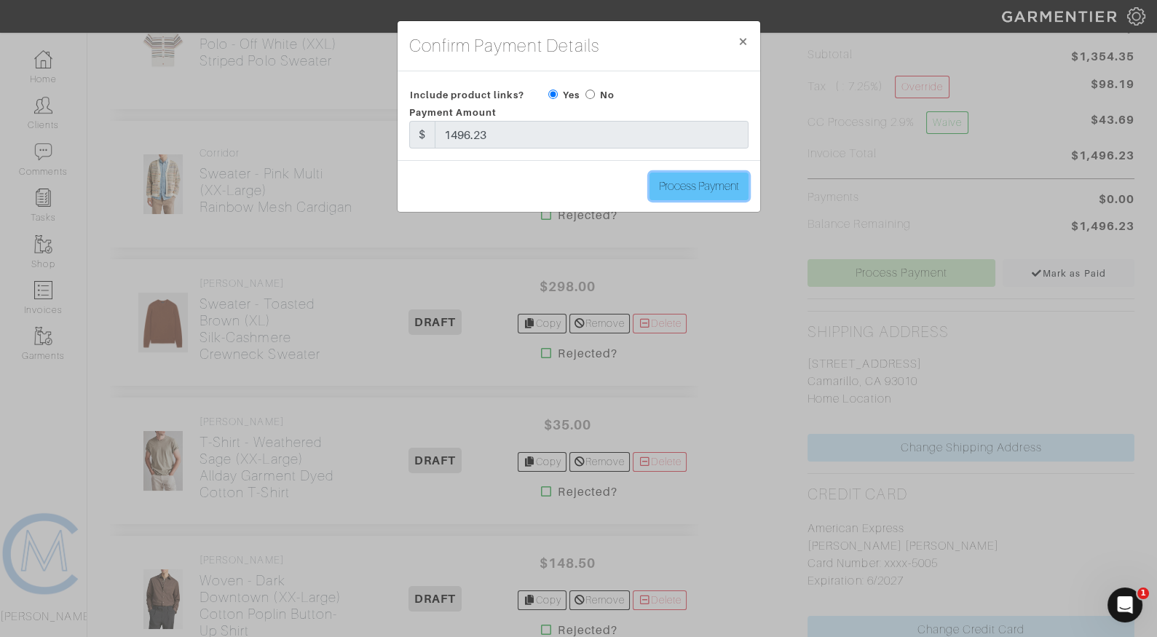
click at [697, 181] on input "Process Payment" at bounding box center [699, 187] width 99 height 28
type input "Process Payment"
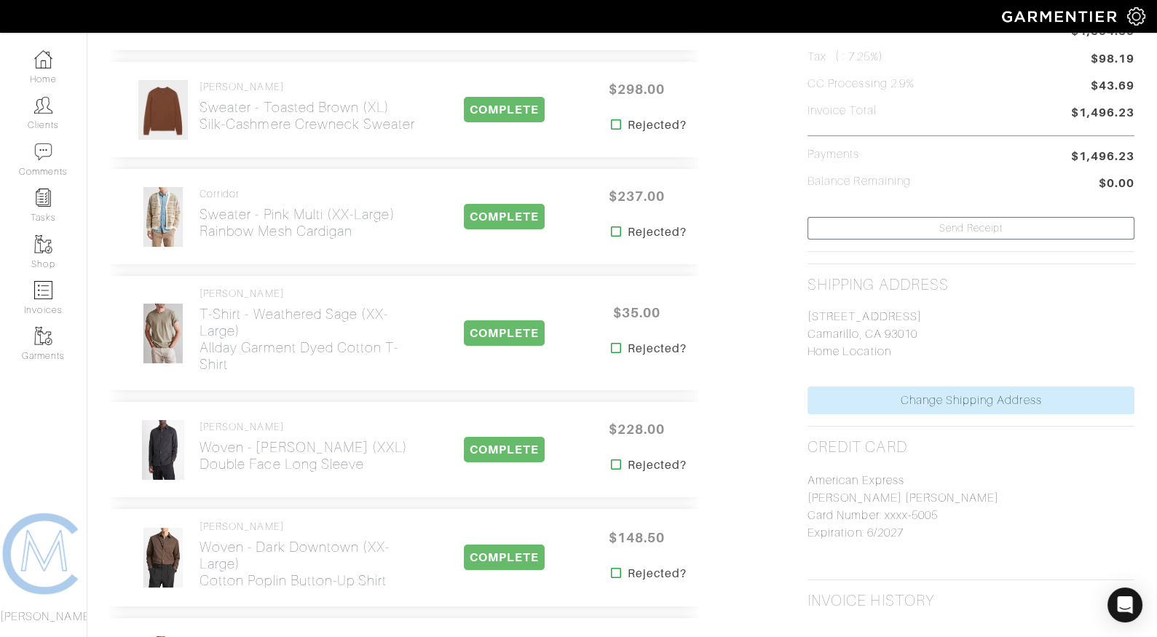
scroll to position [0, 0]
